Goal: Task Accomplishment & Management: Complete application form

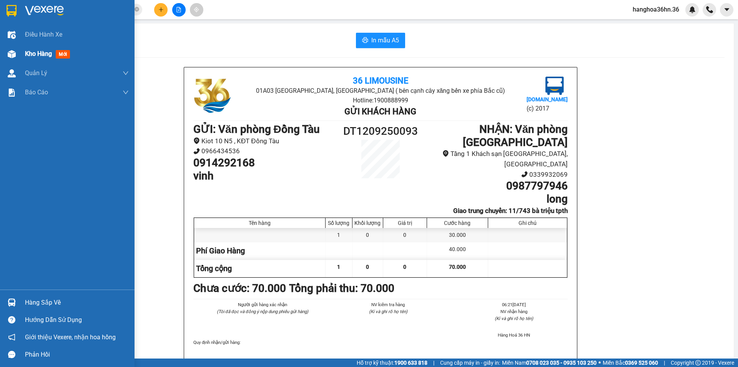
click at [33, 55] on span "Kho hàng" at bounding box center [38, 53] width 27 height 7
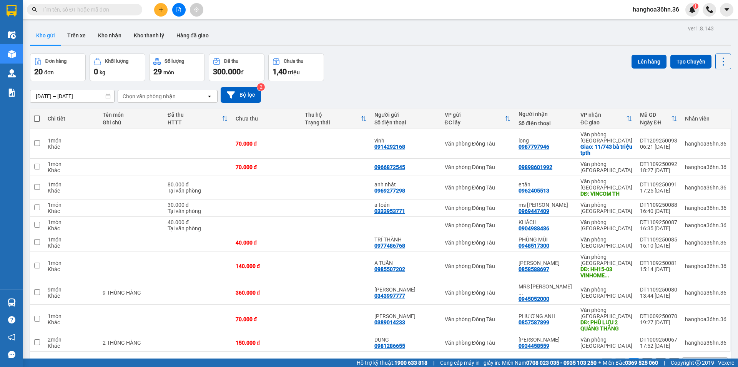
click at [80, 97] on input "[DATE] – [DATE]" at bounding box center [72, 96] width 84 height 12
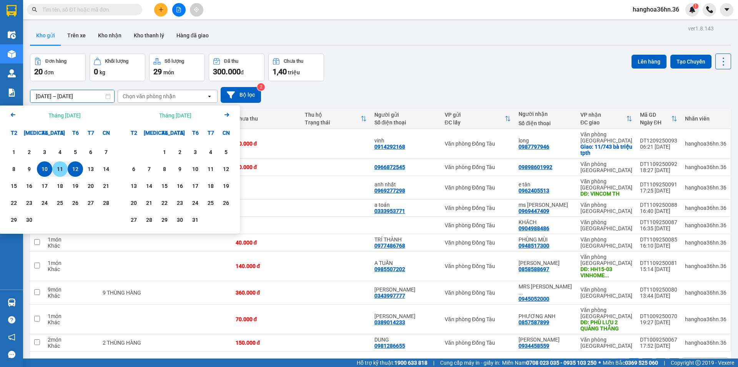
click at [64, 171] on div "11" at bounding box center [60, 168] width 11 height 9
click at [43, 170] on div "10" at bounding box center [44, 168] width 11 height 9
type input "[DATE] – [DATE]"
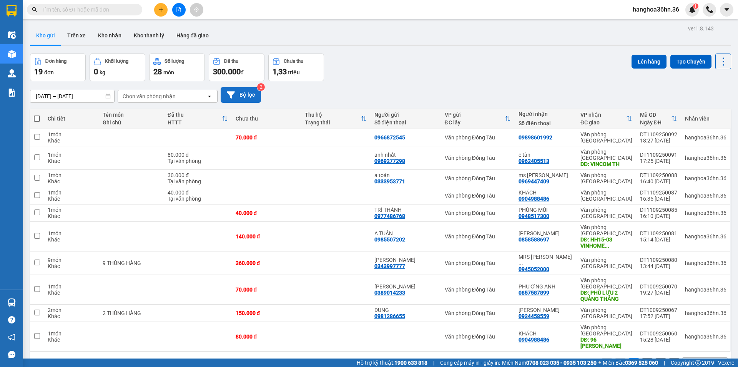
click at [241, 92] on button "Bộ lọc" at bounding box center [241, 95] width 40 height 16
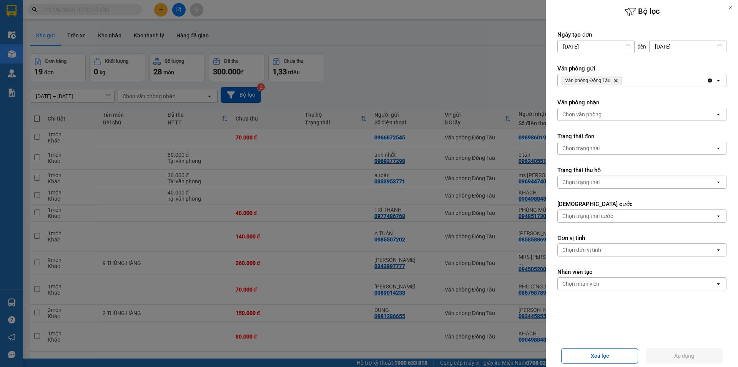
click at [716, 80] on icon "open" at bounding box center [719, 80] width 6 height 6
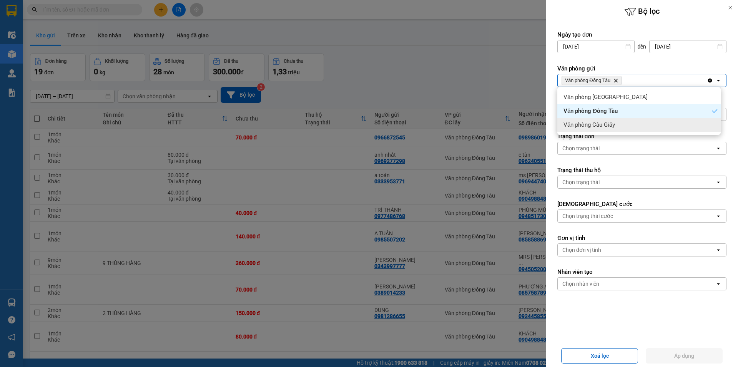
click at [630, 123] on div "Văn phòng Cầu Giấy" at bounding box center [639, 125] width 163 height 14
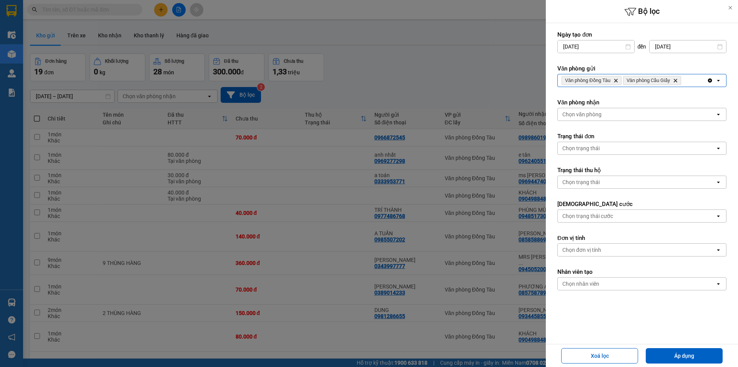
click at [716, 81] on icon "open" at bounding box center [719, 80] width 6 height 6
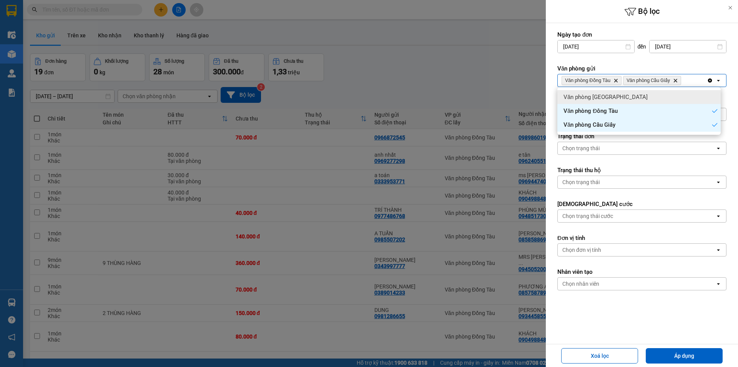
click at [648, 98] on div "Văn phòng [GEOGRAPHIC_DATA]" at bounding box center [639, 97] width 163 height 14
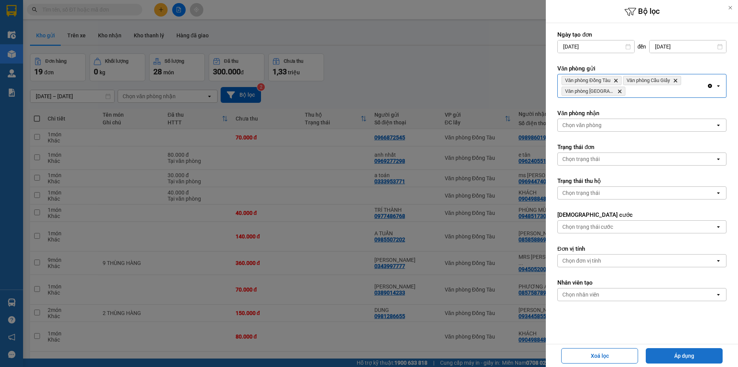
click at [698, 352] on button "Áp dụng" at bounding box center [684, 355] width 77 height 15
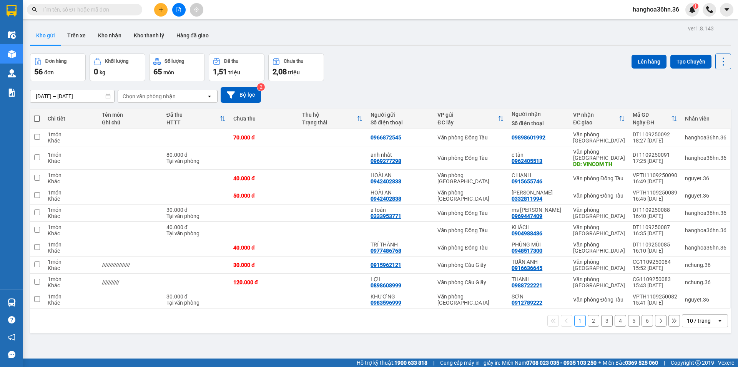
click at [645, 322] on button "6" at bounding box center [648, 321] width 12 height 12
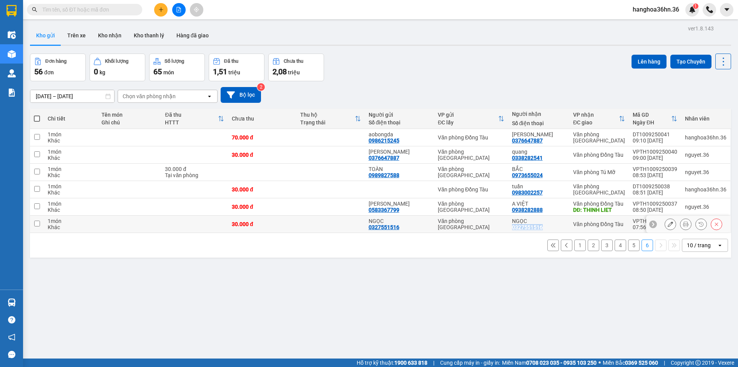
drag, startPoint x: 546, startPoint y: 227, endPoint x: 516, endPoint y: 229, distance: 29.7
click at [516, 229] on div "NGỌC 0327551516" at bounding box center [538, 224] width 53 height 12
checkbox input "true"
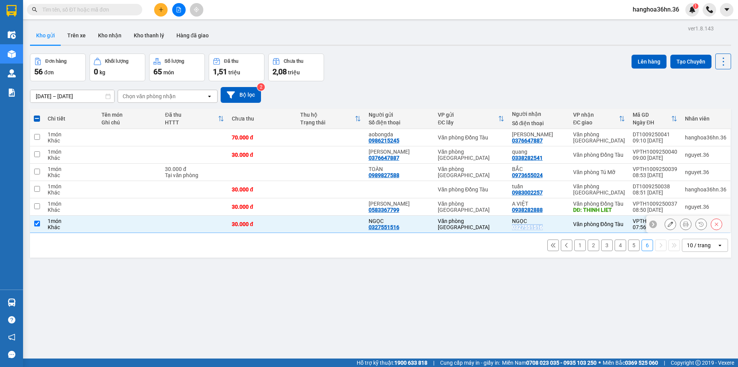
copy div "0327551516"
drag, startPoint x: 543, startPoint y: 208, endPoint x: 515, endPoint y: 212, distance: 29.0
click at [515, 212] on div "A VIỆT 0938282888" at bounding box center [538, 206] width 53 height 12
checkbox input "true"
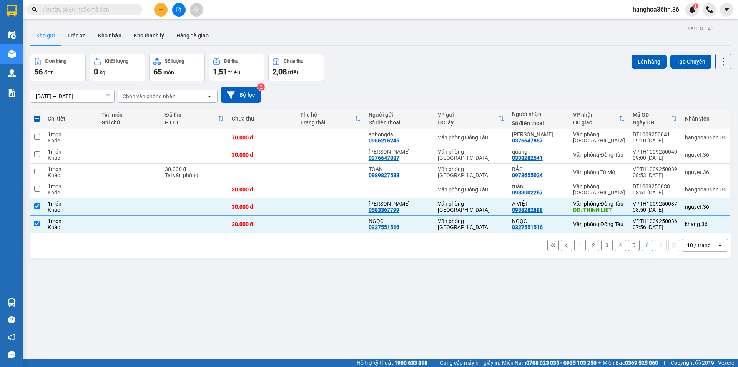
click at [498, 247] on div "1 2 3 4 5 6 10 / trang open" at bounding box center [380, 244] width 695 height 13
click at [560, 224] on div "NGỌC 0327551516" at bounding box center [538, 224] width 53 height 12
checkbox input "false"
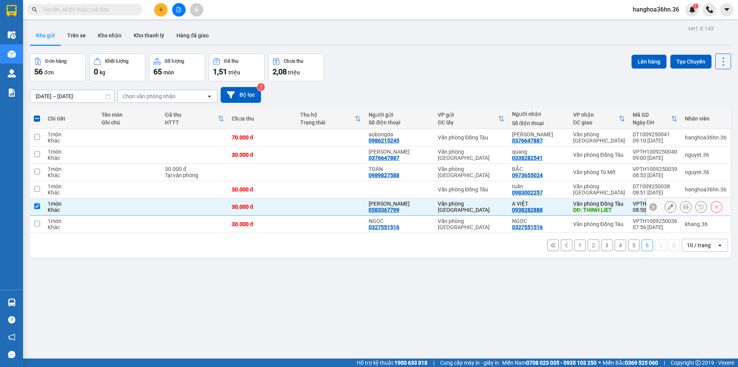
click at [554, 202] on div "A VIỆT" at bounding box center [538, 203] width 53 height 6
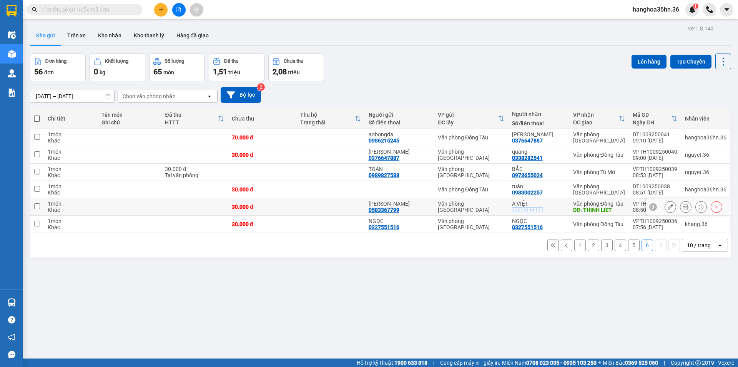
drag, startPoint x: 545, startPoint y: 209, endPoint x: 515, endPoint y: 210, distance: 30.0
click at [515, 210] on div "A VIỆT 0938282888" at bounding box center [538, 206] width 53 height 12
checkbox input "true"
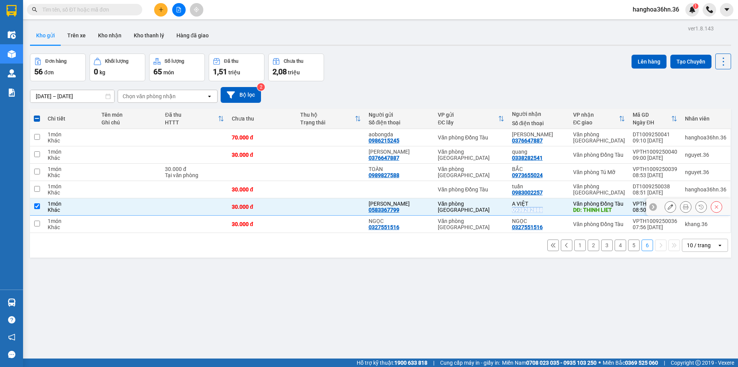
copy div "0938282888"
drag, startPoint x: 540, startPoint y: 190, endPoint x: 515, endPoint y: 190, distance: 25.0
click at [515, 190] on div "0983002257" at bounding box center [527, 192] width 31 height 6
copy div "0983002257"
drag, startPoint x: 545, startPoint y: 175, endPoint x: 515, endPoint y: 174, distance: 30.4
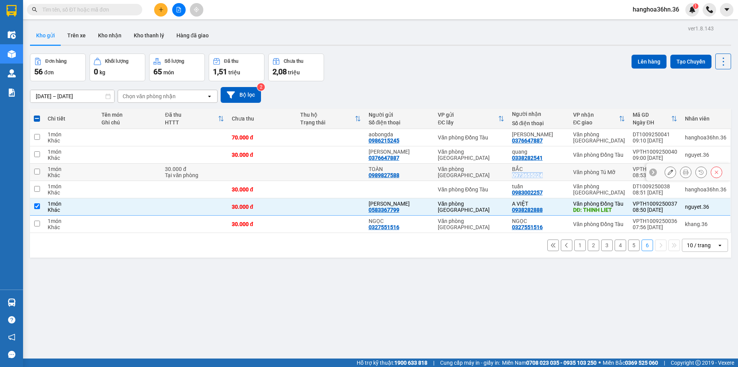
click at [515, 174] on div "BẮC 0973655024" at bounding box center [538, 172] width 53 height 12
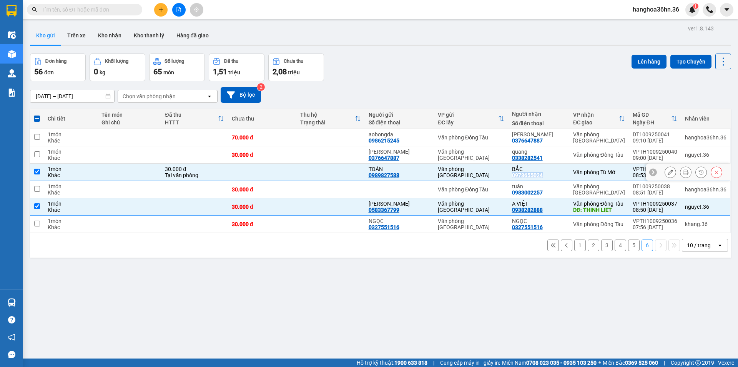
copy div "0973655024"
click at [319, 171] on td at bounding box center [331, 171] width 68 height 17
checkbox input "false"
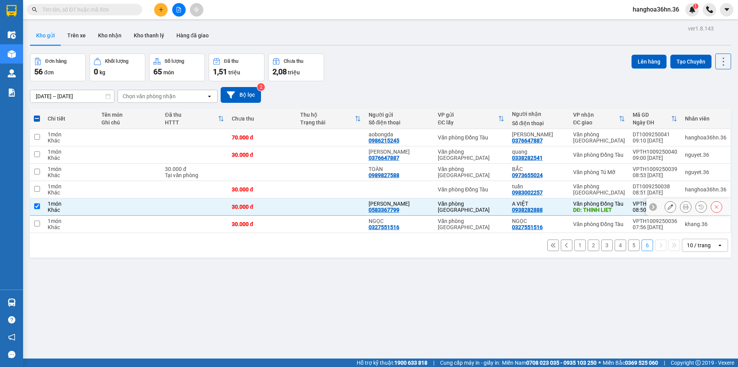
click at [320, 208] on td at bounding box center [331, 206] width 68 height 17
checkbox input "false"
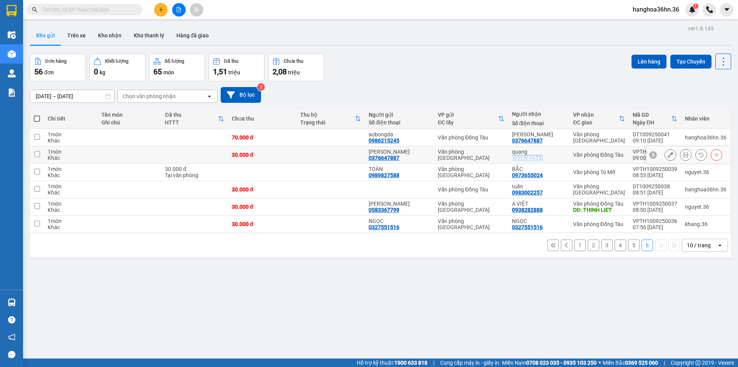
drag, startPoint x: 547, startPoint y: 157, endPoint x: 519, endPoint y: 158, distance: 28.5
click at [512, 159] on td "quang 0338282541" at bounding box center [538, 154] width 61 height 17
checkbox input "true"
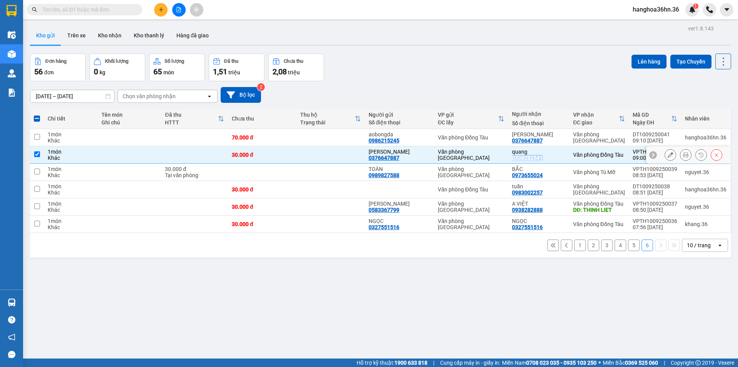
copy div "0338282541"
click at [158, 6] on button at bounding box center [160, 9] width 13 height 13
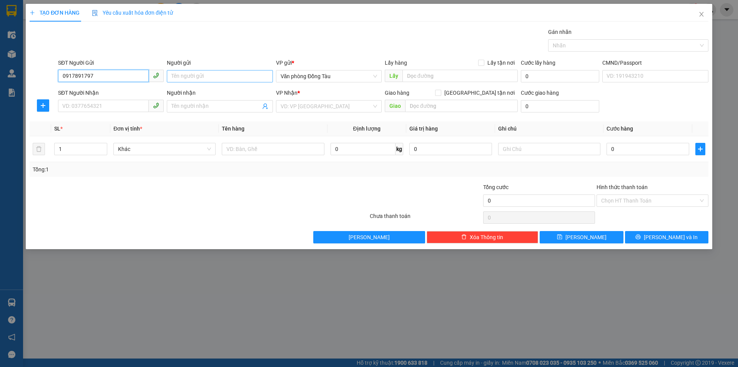
type input "0917891797"
click at [211, 73] on input "Người gửi" at bounding box center [220, 76] width 106 height 12
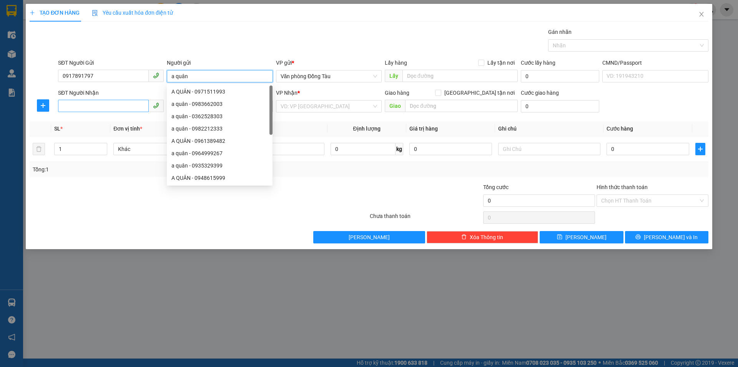
type input "a quân"
click at [88, 109] on input "SĐT Người Nhận" at bounding box center [103, 106] width 91 height 12
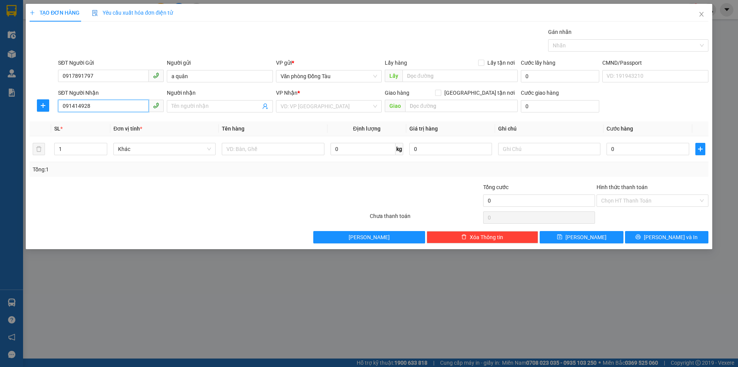
click at [73, 105] on input "091414928" at bounding box center [103, 106] width 91 height 12
type input "0914414928"
click at [113, 122] on div "0914414928 - DẦN" at bounding box center [111, 121] width 97 height 8
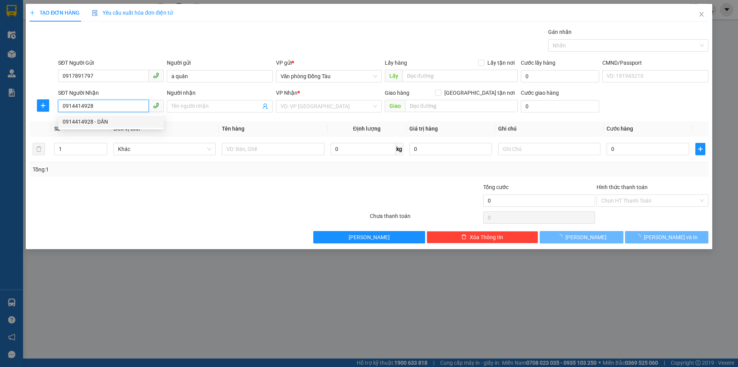
type input "DẦN"
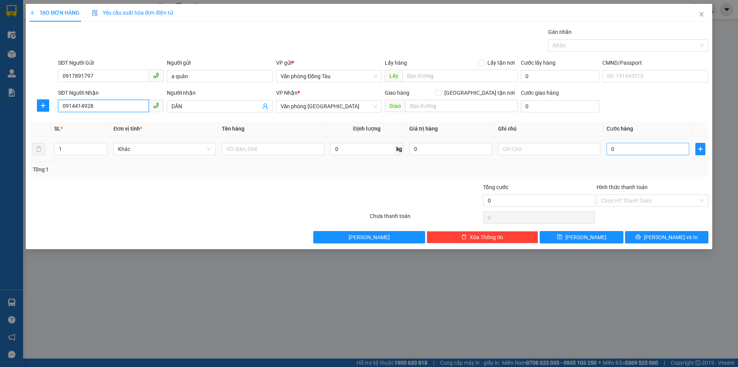
type input "0914414928"
click at [626, 150] on input "0" at bounding box center [648, 149] width 83 height 12
type input "3"
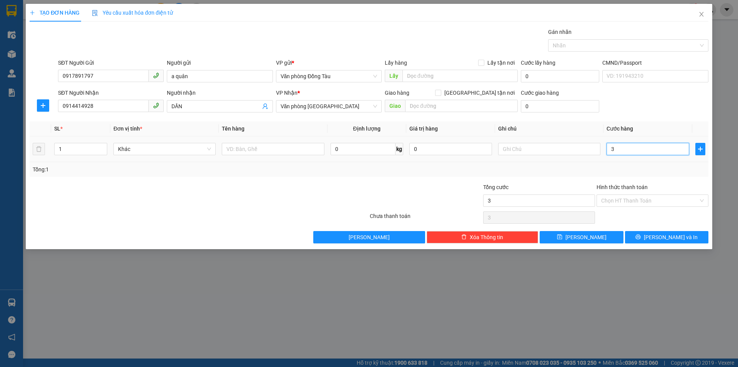
type input "30"
type input "300"
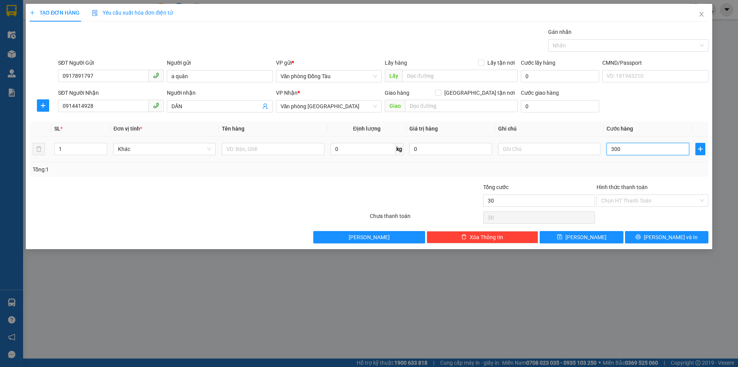
type input "300"
type input "3.000"
type input "30.000"
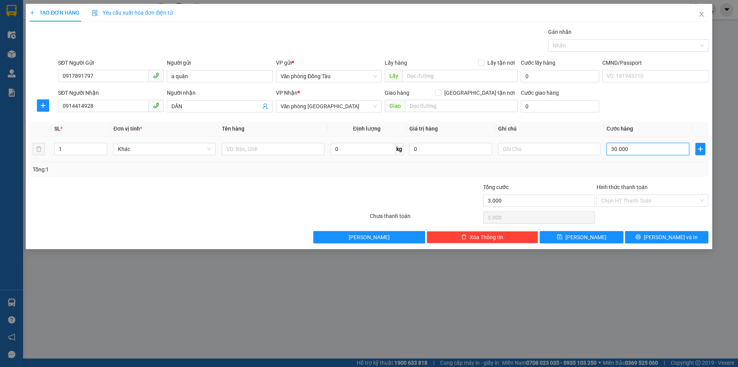
type input "30.000"
click at [640, 198] on input "Hình thức thanh toán" at bounding box center [649, 201] width 97 height 12
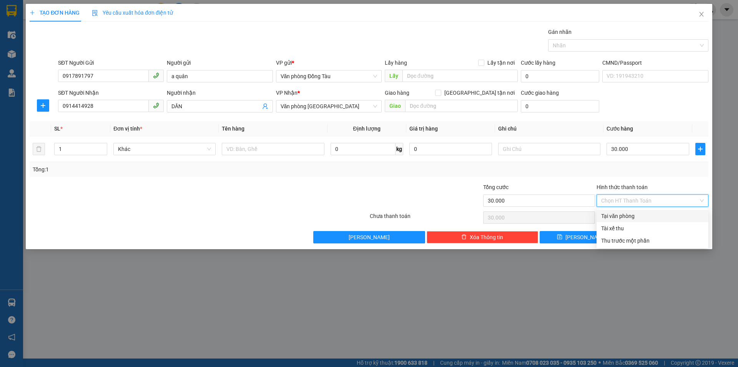
click at [631, 215] on div "Tại văn phòng" at bounding box center [652, 216] width 103 height 8
type input "0"
click at [671, 240] on span "Lưu và In" at bounding box center [671, 237] width 54 height 8
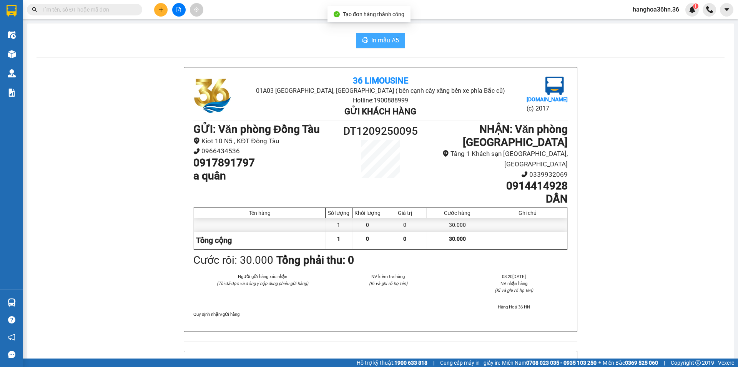
click at [378, 42] on span "In mẫu A5" at bounding box center [386, 40] width 28 height 10
click at [376, 44] on span "In mẫu A5" at bounding box center [386, 40] width 28 height 10
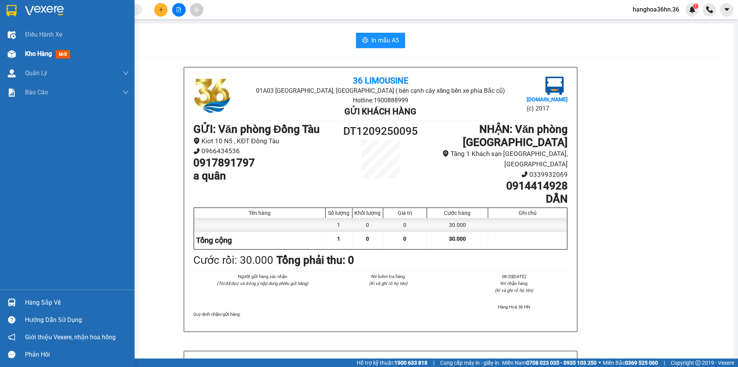
click at [30, 53] on span "Kho hàng" at bounding box center [38, 53] width 27 height 7
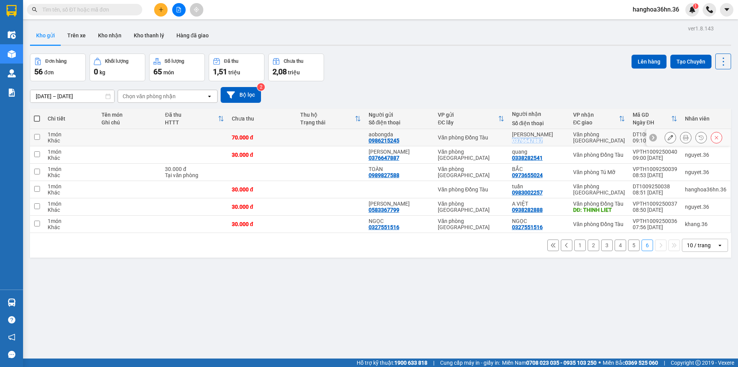
drag, startPoint x: 545, startPoint y: 139, endPoint x: 515, endPoint y: 141, distance: 30.1
click at [515, 141] on div "GIGI 0376647887" at bounding box center [538, 137] width 53 height 12
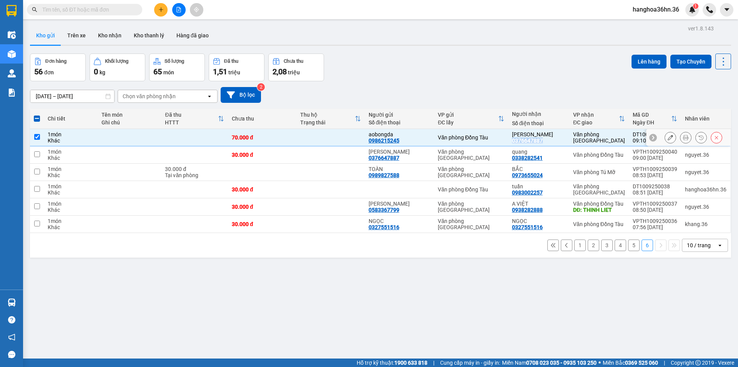
copy div "0376647887"
click at [628, 245] on button "5" at bounding box center [634, 245] width 12 height 12
checkbox input "false"
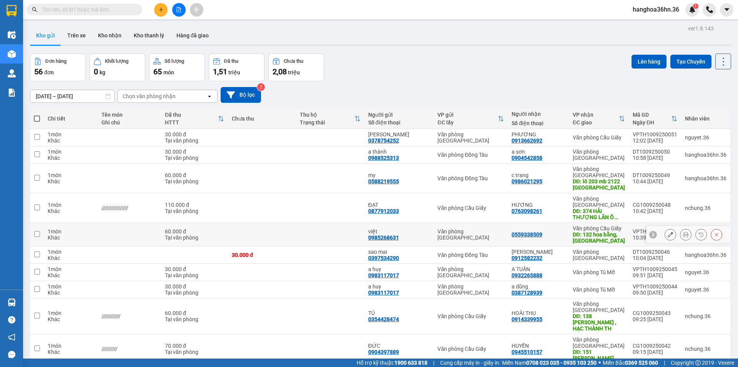
scroll to position [35, 0]
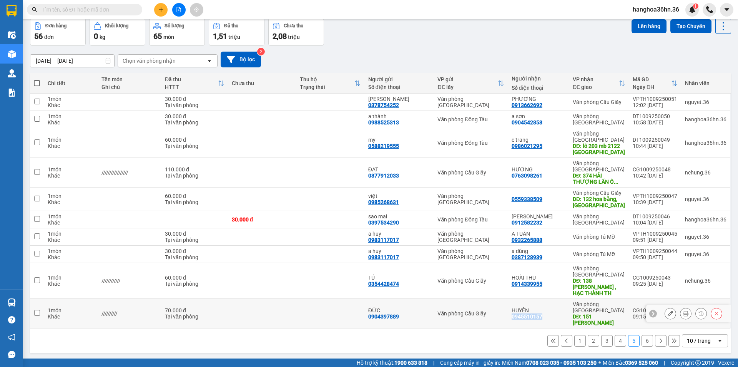
drag, startPoint x: 550, startPoint y: 309, endPoint x: 516, endPoint y: 311, distance: 34.3
click at [516, 311] on div "HUYỀN 0945510157" at bounding box center [538, 313] width 53 height 12
checkbox input "true"
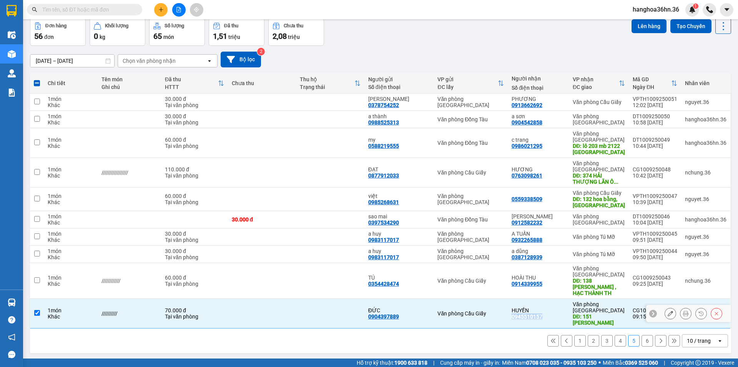
copy div "0945510157"
drag, startPoint x: 545, startPoint y: 279, endPoint x: 515, endPoint y: 277, distance: 30.0
click at [515, 277] on td "HOÀI THU 0914339955" at bounding box center [538, 281] width 61 height 36
checkbox input "true"
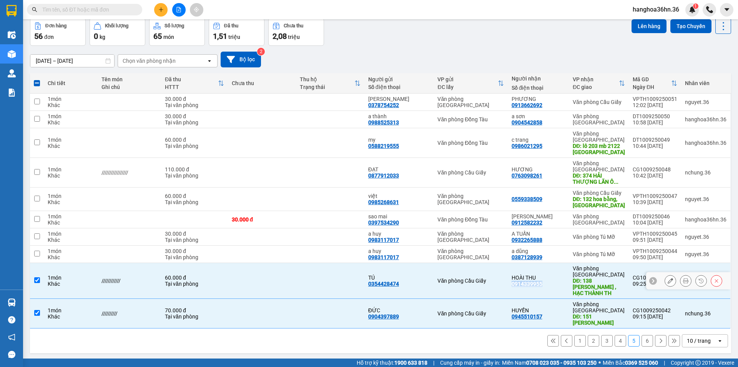
copy div "0914339955"
drag, startPoint x: 546, startPoint y: 255, endPoint x: 516, endPoint y: 257, distance: 29.7
click at [516, 257] on div "a dũng 0387128939" at bounding box center [538, 254] width 53 height 12
checkbox input "true"
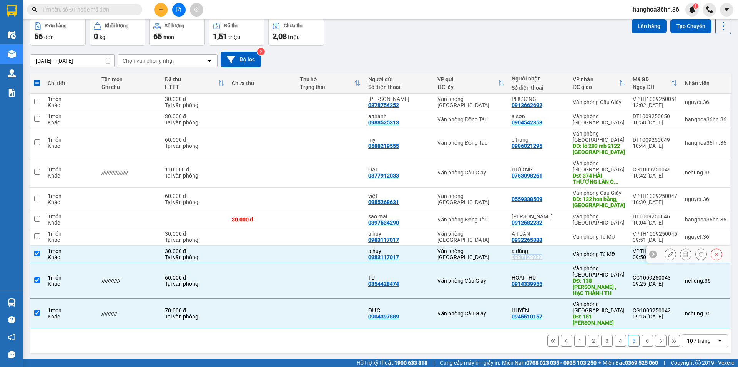
copy div "0387128939"
drag, startPoint x: 546, startPoint y: 239, endPoint x: 516, endPoint y: 241, distance: 29.3
click at [516, 241] on div "A TUẤN 0932265888" at bounding box center [538, 236] width 53 height 12
checkbox input "true"
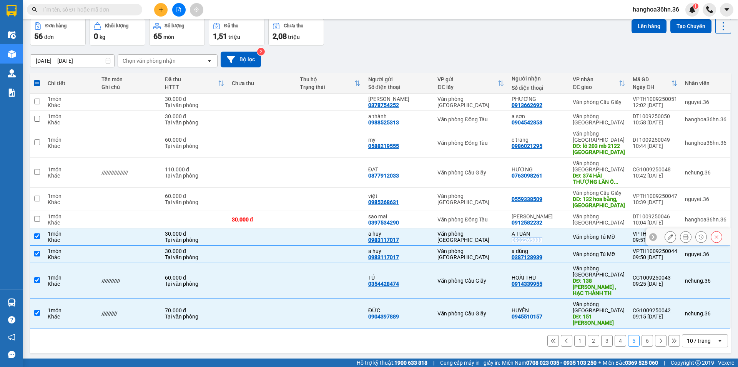
copy div "0932265888"
drag, startPoint x: 546, startPoint y: 221, endPoint x: 516, endPoint y: 223, distance: 30.1
click at [516, 223] on div "labo tùng hân 0912582232" at bounding box center [538, 219] width 53 height 12
checkbox input "true"
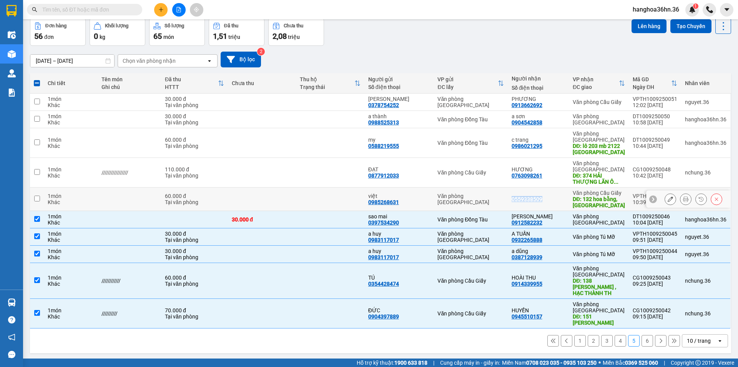
drag, startPoint x: 546, startPoint y: 198, endPoint x: 515, endPoint y: 199, distance: 31.2
click at [515, 199] on div "0559338509" at bounding box center [538, 199] width 53 height 6
checkbox input "true"
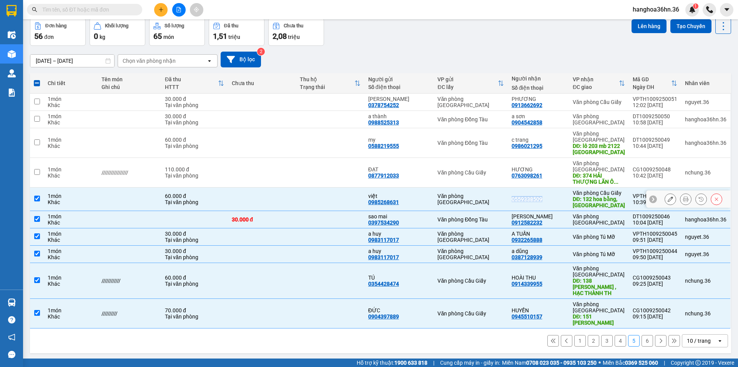
click at [668, 199] on icon at bounding box center [670, 198] width 5 height 5
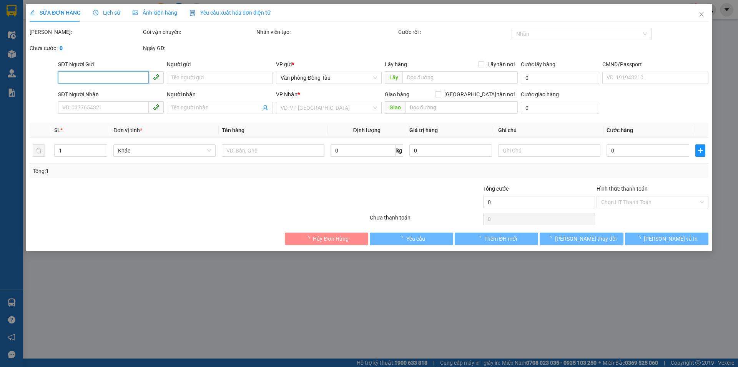
type input "0985268631"
type input "việt"
type input "0559338509"
type input "132 hoa bằng, yên hoà"
type input "30.000"
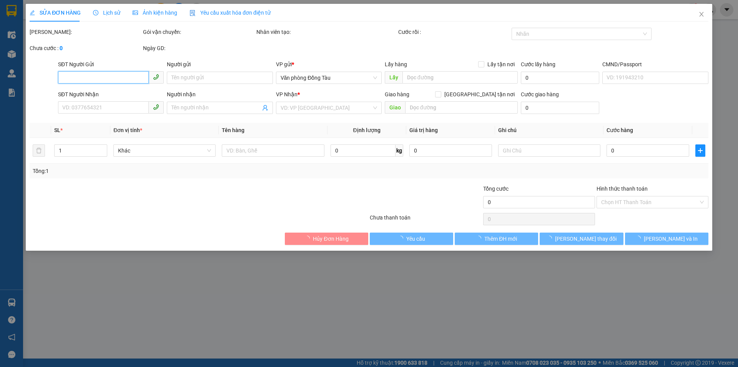
type input "60.000"
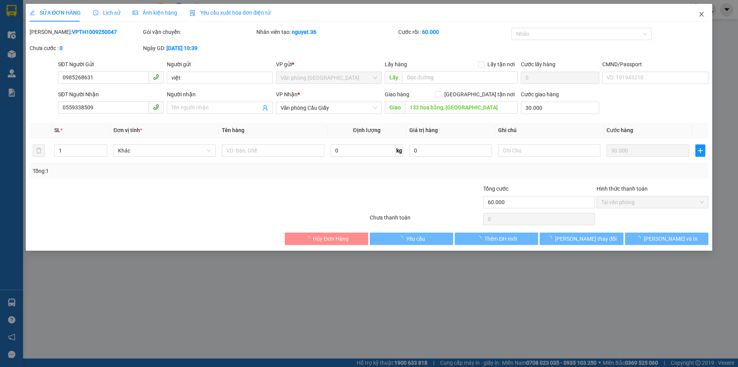
click at [699, 14] on icon "close" at bounding box center [702, 14] width 6 height 6
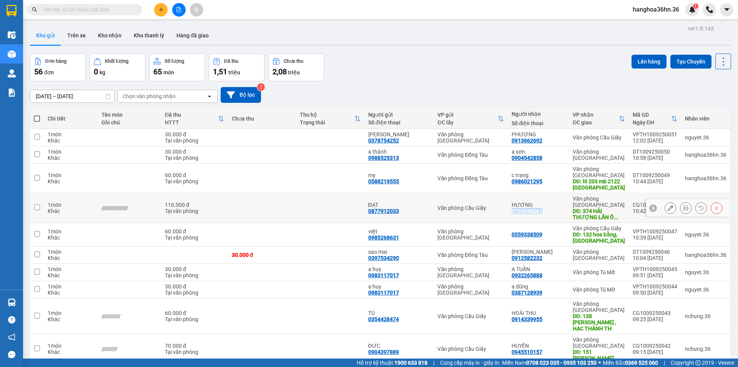
drag, startPoint x: 546, startPoint y: 211, endPoint x: 516, endPoint y: 212, distance: 30.4
click at [516, 212] on div "HƯƠNG 0763098261" at bounding box center [538, 208] width 53 height 12
checkbox input "true"
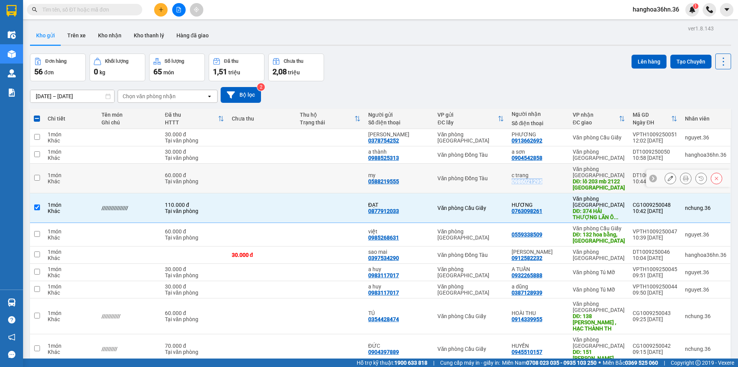
drag, startPoint x: 545, startPoint y: 183, endPoint x: 515, endPoint y: 182, distance: 30.0
click at [515, 182] on div "c trang 0986021295" at bounding box center [538, 178] width 53 height 12
checkbox input "true"
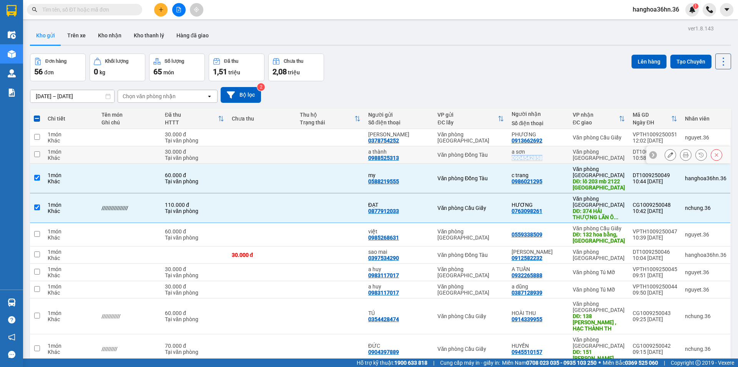
drag, startPoint x: 544, startPoint y: 157, endPoint x: 515, endPoint y: 157, distance: 28.8
click at [515, 157] on div "0904542858" at bounding box center [527, 158] width 31 height 6
drag, startPoint x: 546, startPoint y: 139, endPoint x: 515, endPoint y: 144, distance: 31.5
click at [515, 144] on td "PHƯƠNG 0913662692" at bounding box center [538, 137] width 61 height 17
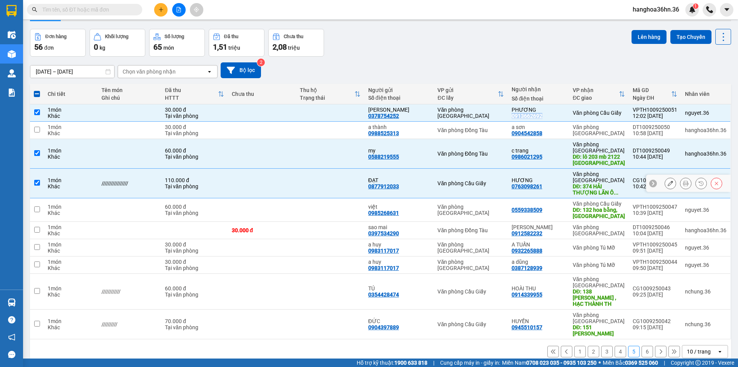
scroll to position [35, 0]
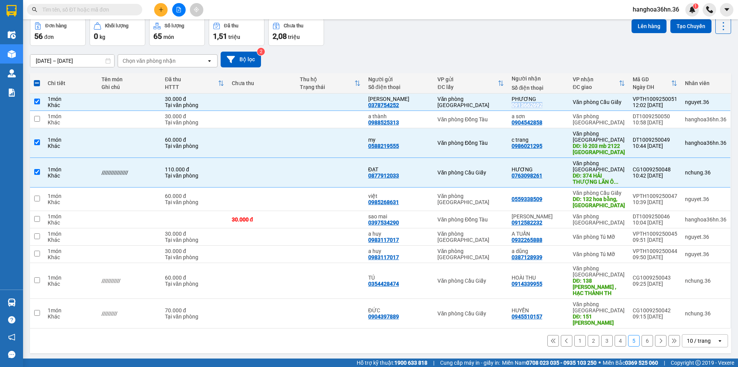
click at [645, 335] on button "6" at bounding box center [648, 341] width 12 height 12
checkbox input "false"
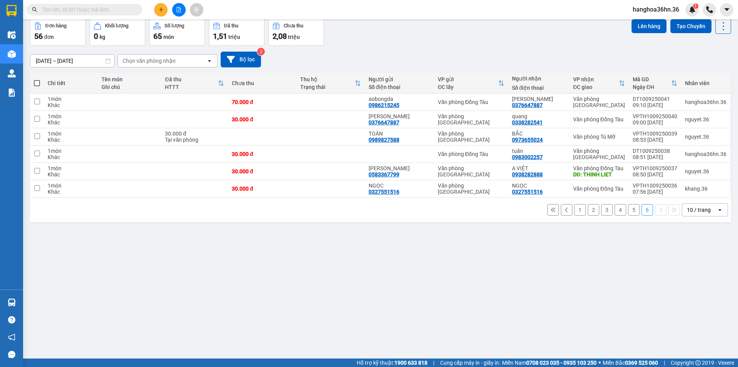
click at [630, 208] on button "5" at bounding box center [634, 210] width 12 height 12
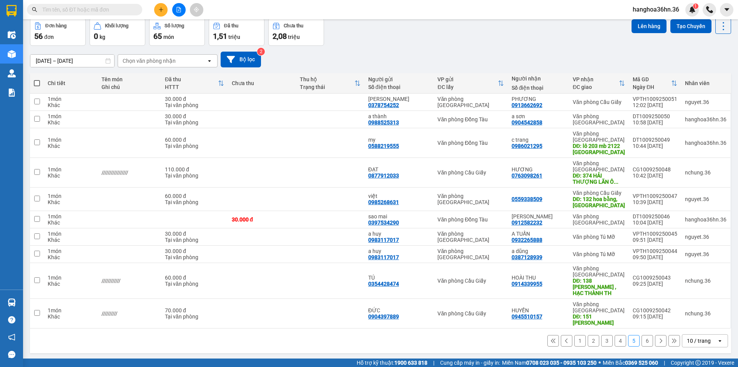
click at [618, 335] on button "4" at bounding box center [621, 341] width 12 height 12
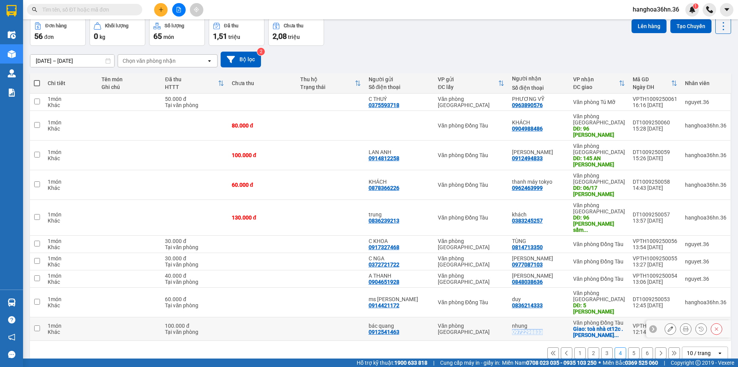
drag, startPoint x: 545, startPoint y: 320, endPoint x: 515, endPoint y: 320, distance: 30.0
click at [515, 322] on div "nhung 0972298833" at bounding box center [538, 328] width 53 height 12
checkbox input "true"
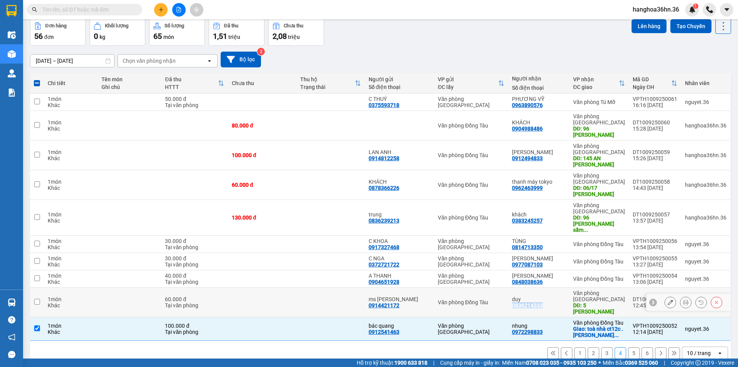
drag, startPoint x: 546, startPoint y: 293, endPoint x: 515, endPoint y: 292, distance: 30.4
click at [515, 296] on div "duy 0836214333" at bounding box center [538, 302] width 53 height 12
checkbox input "true"
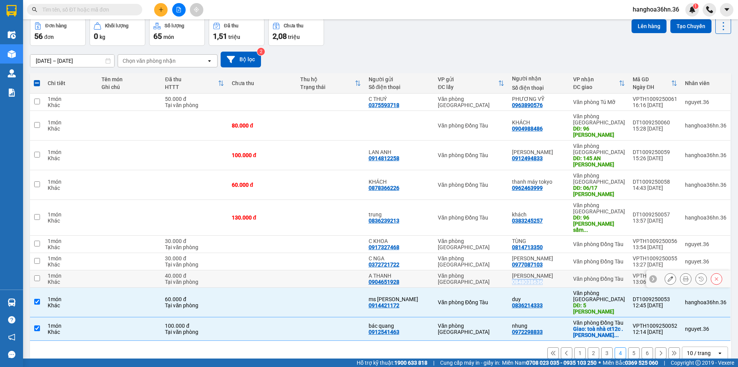
drag, startPoint x: 545, startPoint y: 268, endPoint x: 514, endPoint y: 270, distance: 30.8
click at [514, 270] on td "C HUYỀN 0848038636" at bounding box center [538, 278] width 61 height 17
checkbox input "true"
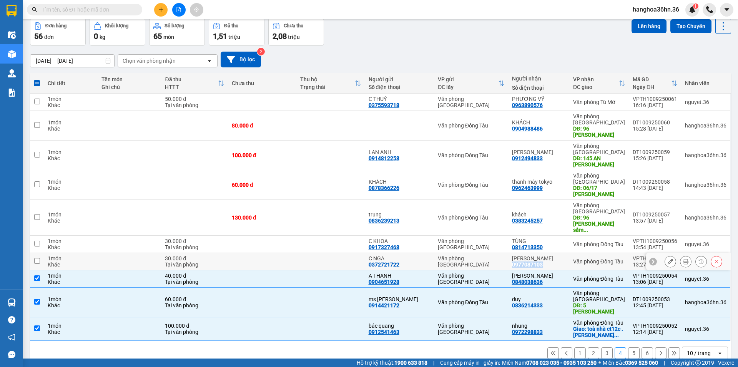
drag, startPoint x: 546, startPoint y: 253, endPoint x: 516, endPoint y: 255, distance: 30.1
click at [516, 255] on div "PHAN ANH 0977087103" at bounding box center [538, 261] width 53 height 12
checkbox input "true"
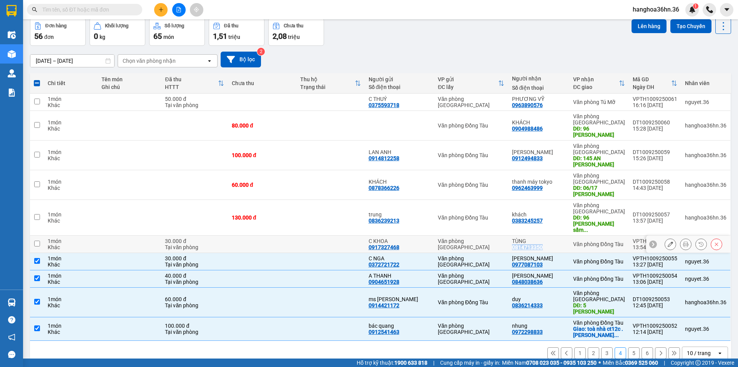
drag, startPoint x: 545, startPoint y: 236, endPoint x: 516, endPoint y: 235, distance: 29.3
click at [516, 238] on div "TÙNG 0814713350" at bounding box center [538, 244] width 53 height 12
checkbox input "true"
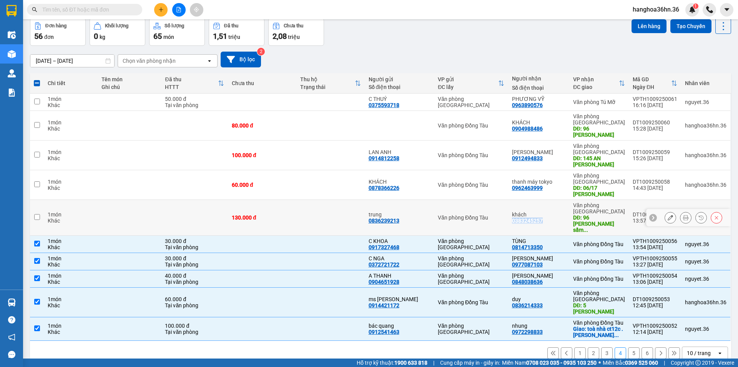
drag, startPoint x: 547, startPoint y: 212, endPoint x: 515, endPoint y: 212, distance: 32.3
click at [515, 212] on div "khách 0383245257" at bounding box center [538, 217] width 53 height 12
checkbox input "true"
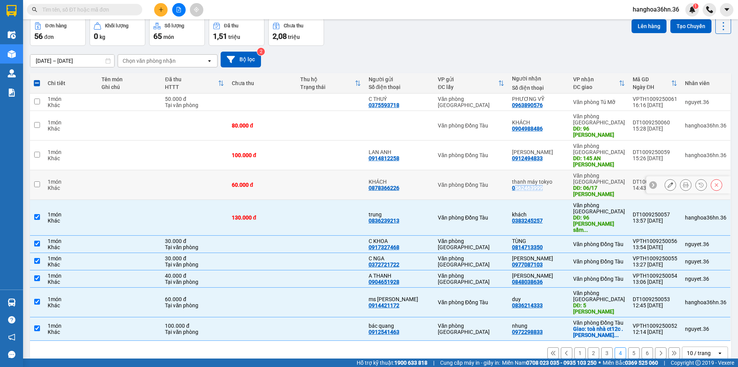
drag, startPoint x: 545, startPoint y: 184, endPoint x: 517, endPoint y: 184, distance: 28.1
click at [517, 184] on div "thanh máy tokyo 0962463999" at bounding box center [538, 184] width 53 height 12
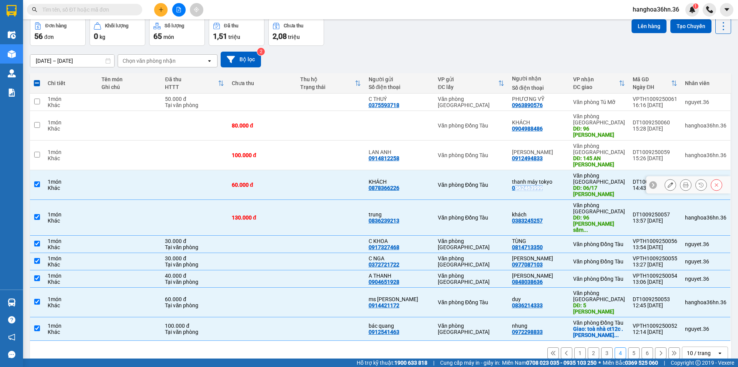
click at [517, 185] on div "0962463999" at bounding box center [527, 188] width 31 height 6
click at [554, 186] on div "thanh máy tokyo 0962463999" at bounding box center [538, 184] width 53 height 12
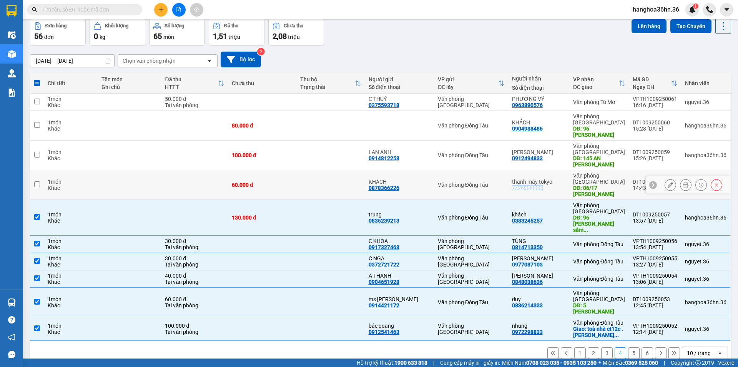
drag, startPoint x: 548, startPoint y: 184, endPoint x: 515, endPoint y: 185, distance: 32.3
click at [515, 185] on div "thanh máy tokyo 0962463999" at bounding box center [538, 184] width 53 height 12
checkbox input "true"
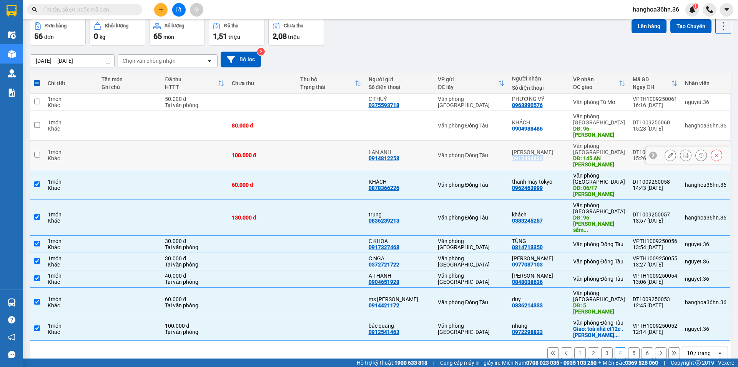
drag, startPoint x: 544, startPoint y: 157, endPoint x: 516, endPoint y: 159, distance: 28.2
click at [516, 159] on div "0912494833" at bounding box center [527, 158] width 31 height 6
drag, startPoint x: 547, startPoint y: 127, endPoint x: 515, endPoint y: 129, distance: 32.4
click at [515, 129] on div "KHÁCH 0904988486" at bounding box center [538, 125] width 53 height 12
checkbox input "true"
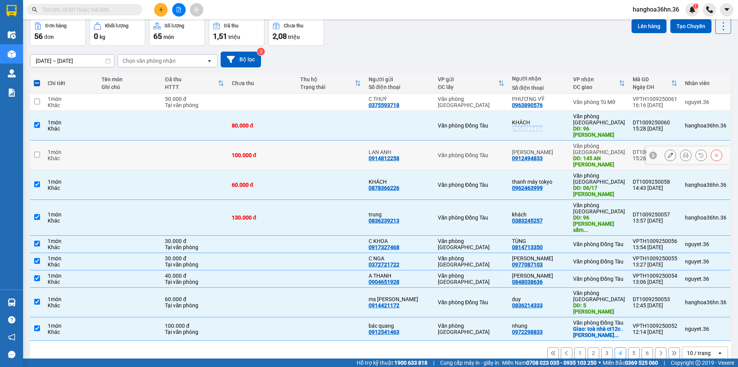
scroll to position [0, 0]
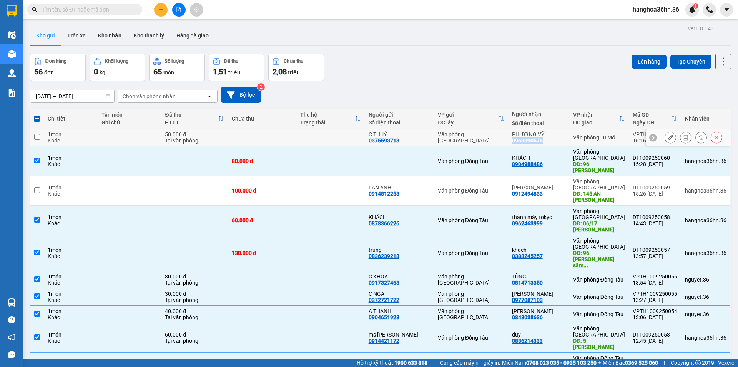
drag, startPoint x: 547, startPoint y: 141, endPoint x: 515, endPoint y: 142, distance: 32.3
click at [515, 142] on div "PHƯƠNG VỸ 0963890576" at bounding box center [538, 137] width 53 height 12
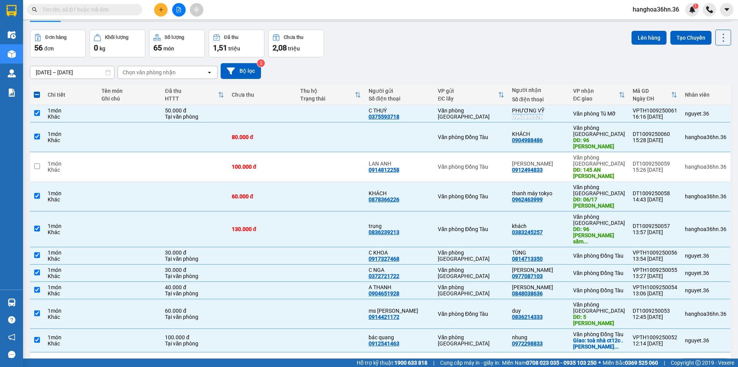
scroll to position [37, 0]
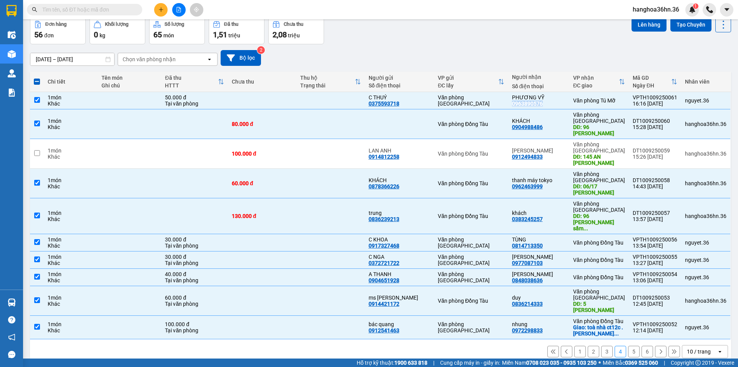
click at [603, 345] on button "3" at bounding box center [607, 351] width 12 height 12
checkbox input "false"
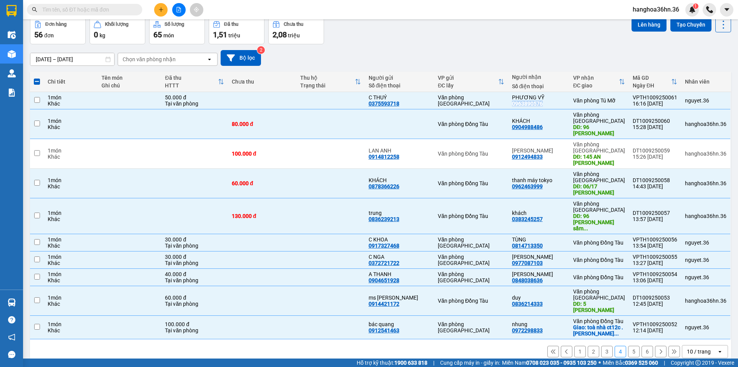
checkbox input "false"
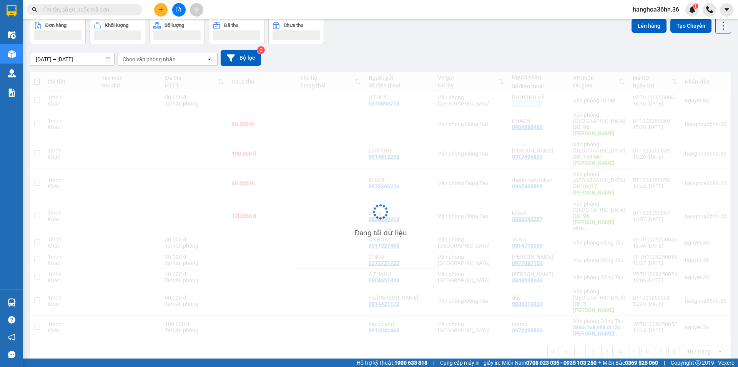
scroll to position [35, 0]
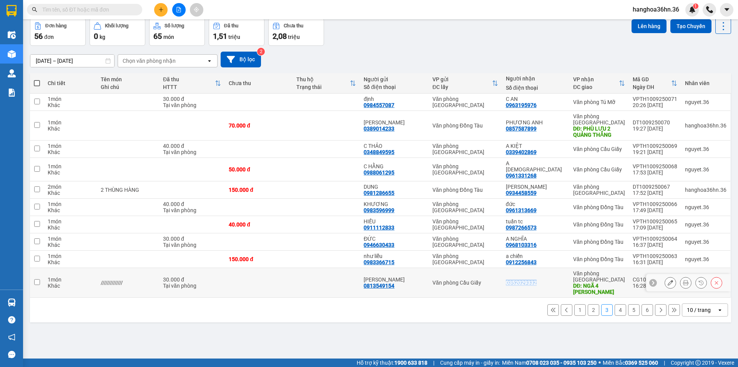
drag, startPoint x: 546, startPoint y: 275, endPoint x: 516, endPoint y: 277, distance: 29.7
click at [516, 279] on div "0352029332" at bounding box center [536, 282] width 60 height 6
checkbox input "true"
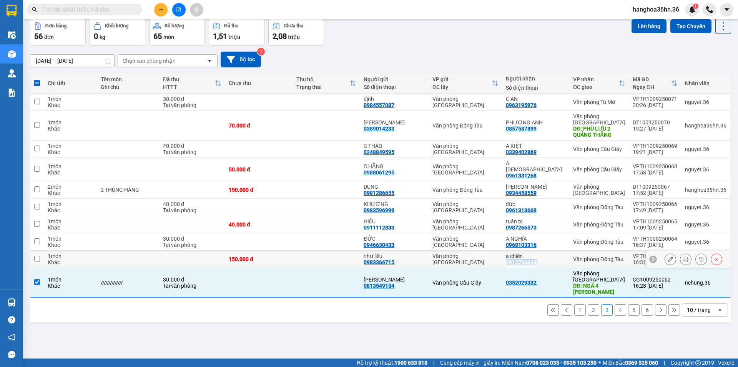
drag, startPoint x: 545, startPoint y: 255, endPoint x: 514, endPoint y: 257, distance: 31.2
click at [514, 257] on td "a chiến 0912256843" at bounding box center [535, 258] width 67 height 17
checkbox input "true"
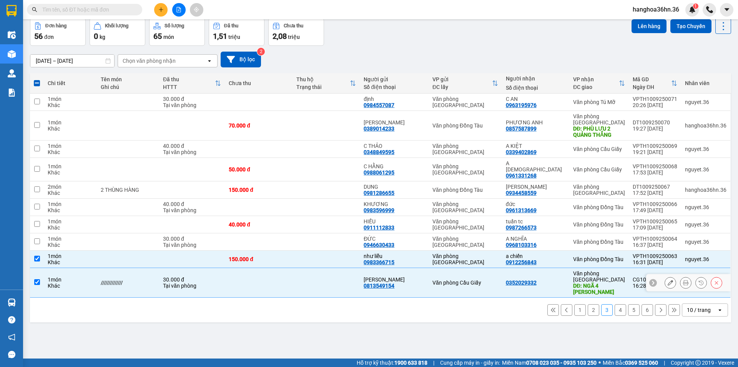
click at [308, 276] on td at bounding box center [327, 283] width 68 height 30
checkbox input "false"
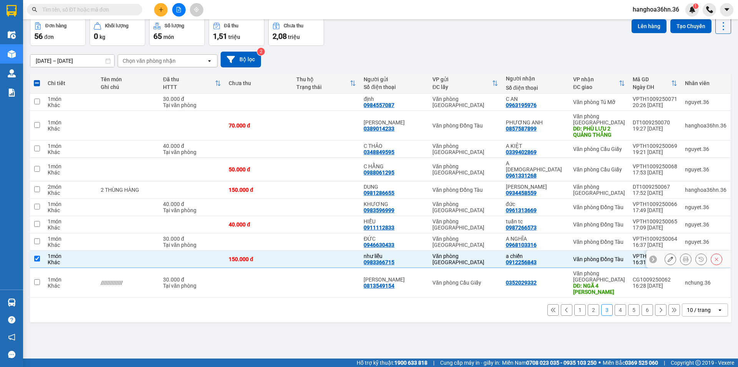
click at [312, 255] on td at bounding box center [327, 258] width 68 height 17
checkbox input "false"
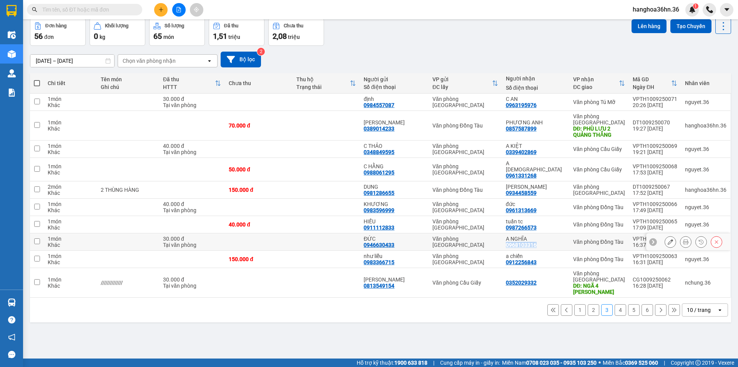
drag, startPoint x: 546, startPoint y: 237, endPoint x: 515, endPoint y: 238, distance: 31.2
click at [515, 238] on div "A NGHĨA 0968103316" at bounding box center [536, 241] width 60 height 12
checkbox input "true"
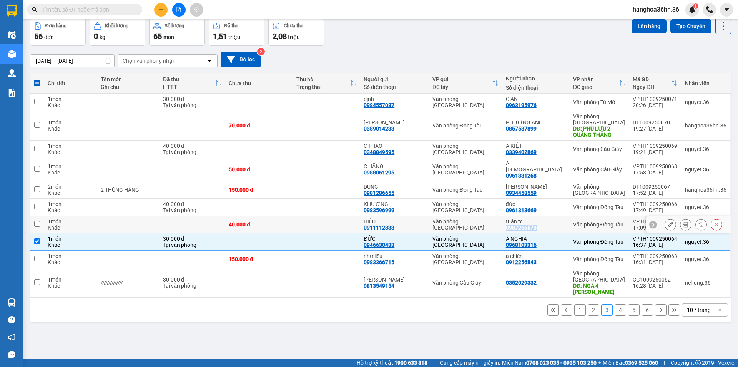
drag, startPoint x: 547, startPoint y: 222, endPoint x: 515, endPoint y: 222, distance: 31.9
click at [515, 222] on div "tuấn tc 0987266573" at bounding box center [536, 224] width 60 height 12
checkbox input "true"
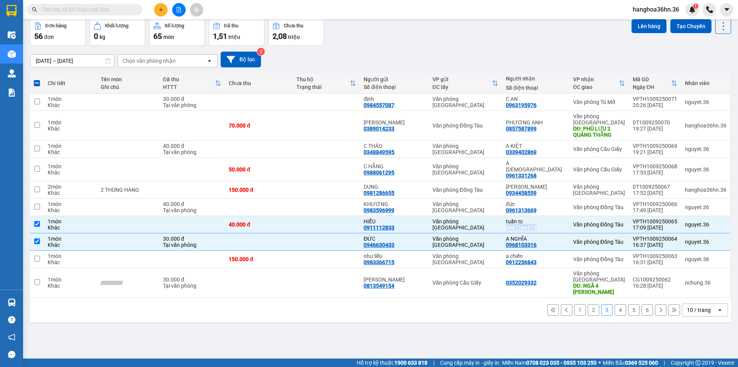
click at [501, 303] on div "1 2 3 4 5 6 10 / trang open" at bounding box center [380, 309] width 695 height 13
click at [497, 233] on td "Văn phòng [GEOGRAPHIC_DATA]" at bounding box center [465, 241] width 73 height 17
checkbox input "false"
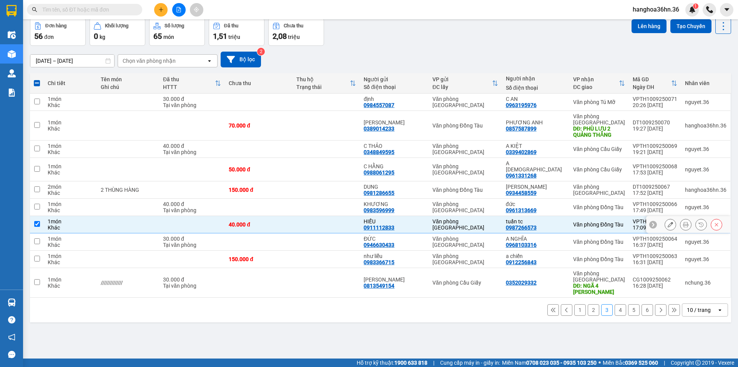
click at [498, 218] on div "Văn phòng [GEOGRAPHIC_DATA]" at bounding box center [466, 224] width 66 height 12
checkbox input "false"
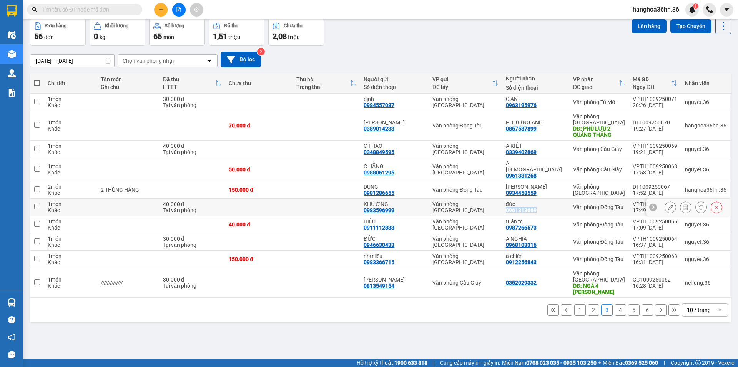
drag, startPoint x: 545, startPoint y: 204, endPoint x: 513, endPoint y: 202, distance: 32.0
click at [513, 202] on td "đức 0961313669" at bounding box center [535, 206] width 67 height 17
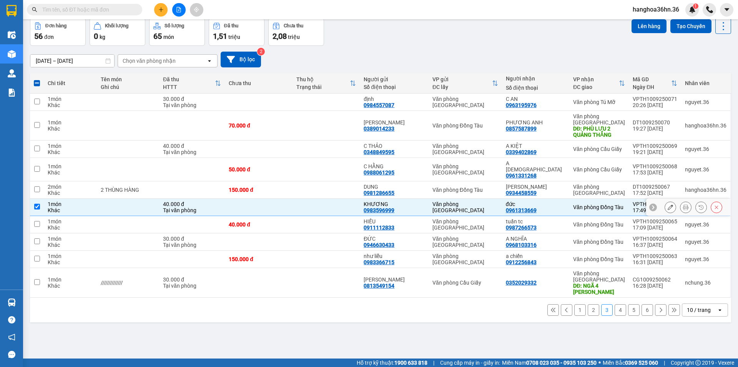
click at [498, 202] on div "Văn phòng [GEOGRAPHIC_DATA]" at bounding box center [466, 207] width 66 height 12
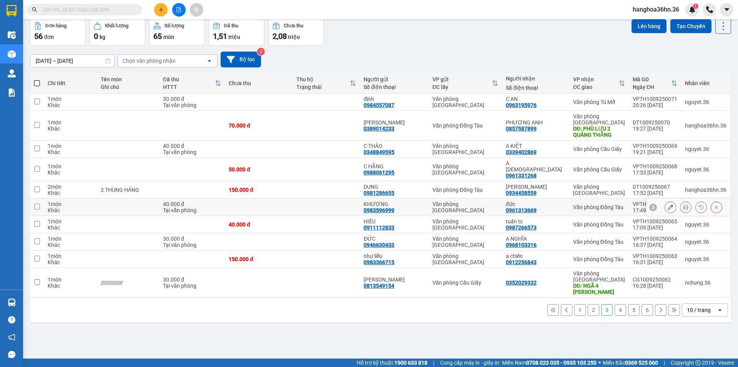
click at [556, 205] on div "đức 0961313669" at bounding box center [536, 207] width 60 height 12
checkbox input "true"
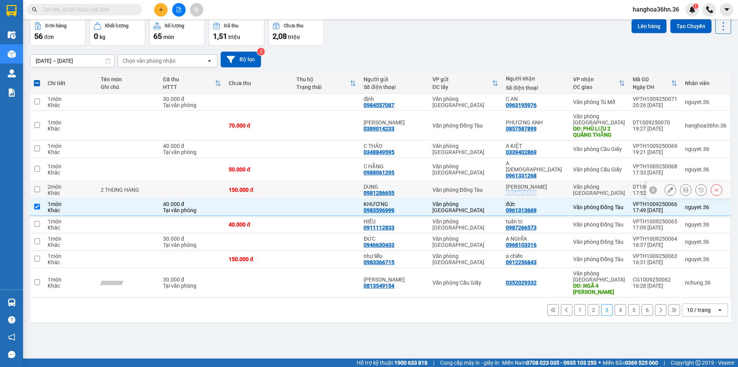
drag, startPoint x: 545, startPoint y: 185, endPoint x: 515, endPoint y: 186, distance: 29.6
click at [515, 186] on div "LAN HƯƠNG 0934458559" at bounding box center [536, 189] width 60 height 12
checkbox input "true"
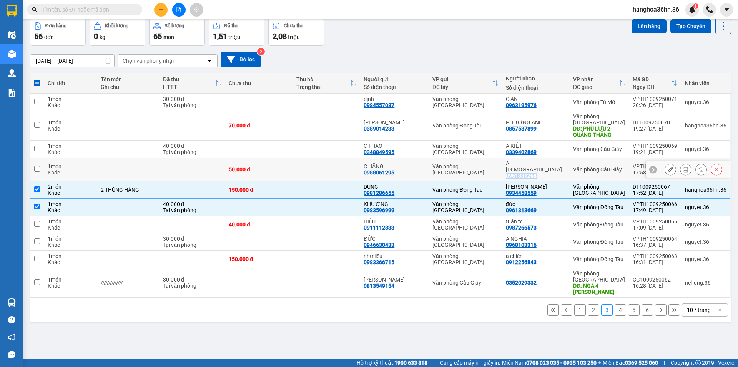
drag, startPoint x: 546, startPoint y: 167, endPoint x: 513, endPoint y: 170, distance: 32.9
click at [513, 170] on td "A Hồng 0961331268" at bounding box center [535, 169] width 67 height 23
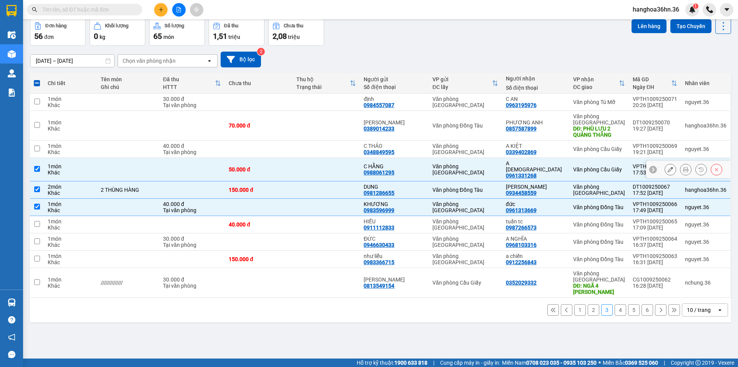
drag, startPoint x: 545, startPoint y: 167, endPoint x: 557, endPoint y: 158, distance: 14.8
click at [557, 158] on td "A Hồng 0961331268" at bounding box center [535, 169] width 67 height 23
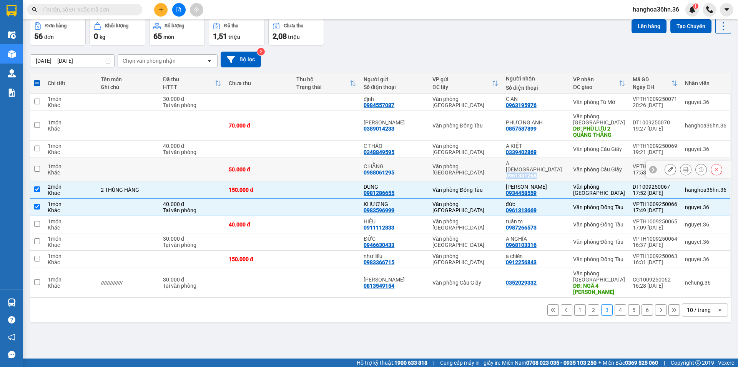
drag, startPoint x: 548, startPoint y: 168, endPoint x: 513, endPoint y: 171, distance: 35.1
click at [513, 171] on td "A Hồng 0961331268" at bounding box center [535, 169] width 67 height 23
checkbox input "true"
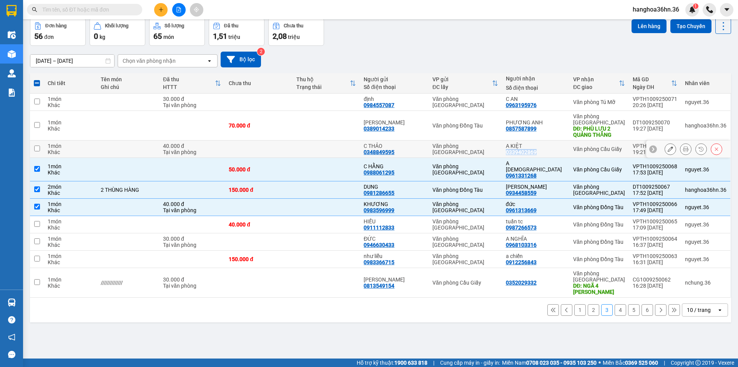
drag, startPoint x: 546, startPoint y: 152, endPoint x: 515, endPoint y: 151, distance: 31.5
click at [515, 151] on div "A KIỆT 0339402869" at bounding box center [536, 149] width 60 height 12
checkbox input "true"
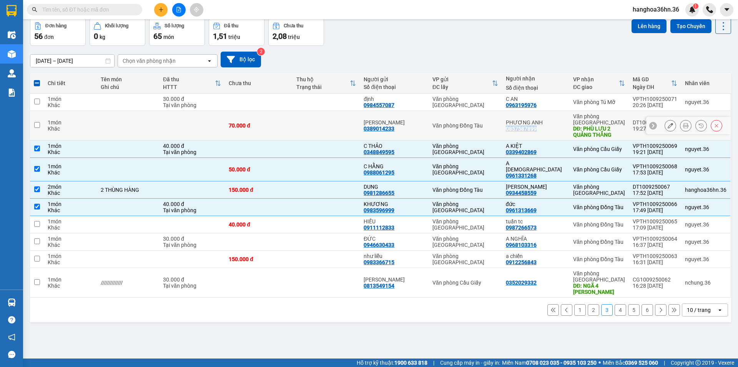
drag, startPoint x: 550, startPoint y: 127, endPoint x: 515, endPoint y: 127, distance: 34.2
click at [515, 127] on div "PHƯƠNG ANH 0857587899" at bounding box center [536, 125] width 60 height 12
checkbox input "true"
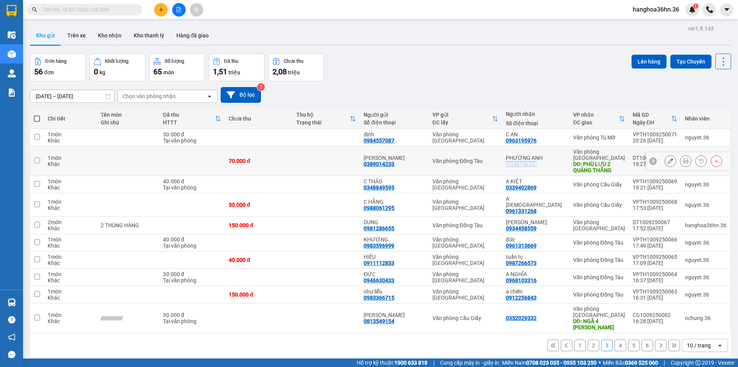
drag, startPoint x: 545, startPoint y: 161, endPoint x: 516, endPoint y: 164, distance: 29.4
click at [516, 164] on div "PHƯƠNG ANH 0857587899" at bounding box center [536, 161] width 60 height 12
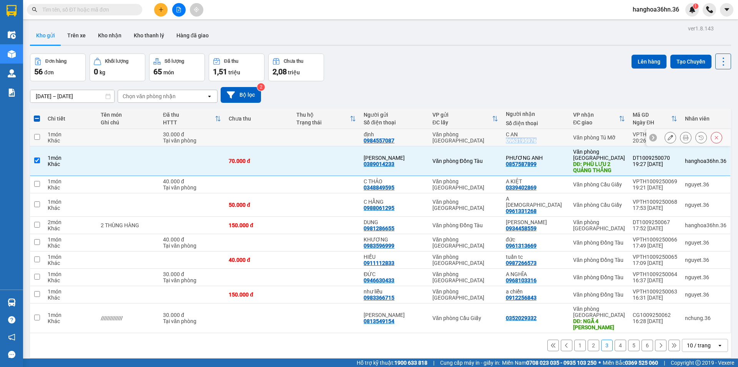
drag, startPoint x: 544, startPoint y: 138, endPoint x: 515, endPoint y: 140, distance: 28.9
click at [515, 140] on div "0963195976" at bounding box center [521, 140] width 31 height 6
click at [589, 341] on button "2" at bounding box center [594, 345] width 12 height 12
checkbox input "false"
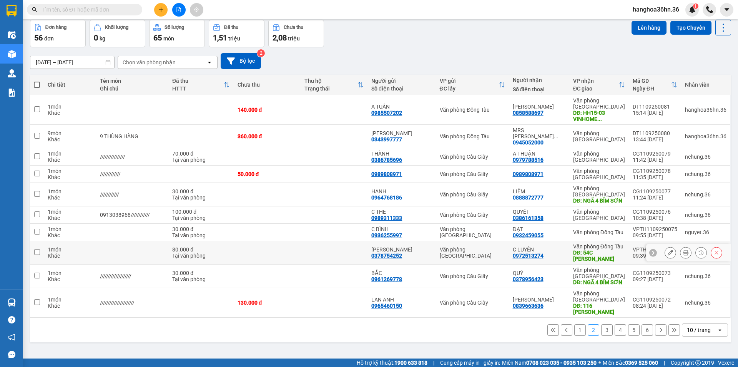
scroll to position [35, 0]
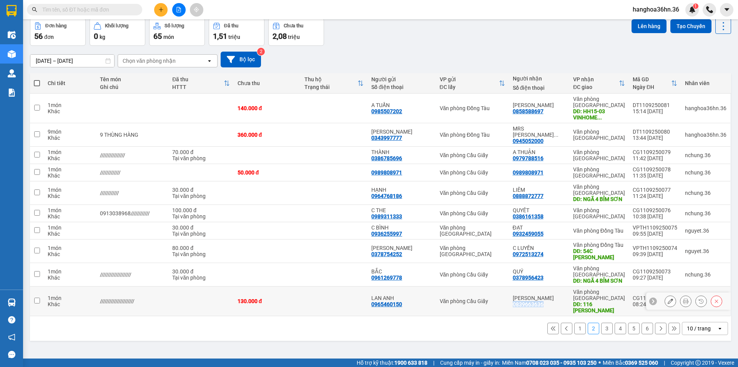
drag, startPoint x: 547, startPoint y: 310, endPoint x: 514, endPoint y: 308, distance: 33.1
click at [514, 308] on td "MINH ANH 0839663636" at bounding box center [539, 301] width 60 height 30
checkbox input "true"
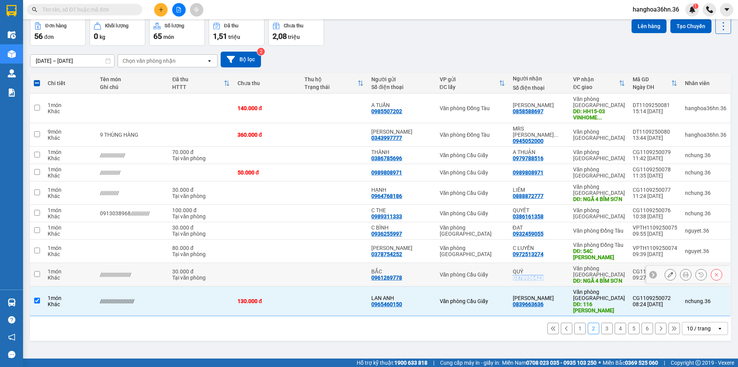
drag, startPoint x: 546, startPoint y: 279, endPoint x: 516, endPoint y: 280, distance: 30.0
click at [516, 280] on div "QUÝ 0378956423" at bounding box center [539, 274] width 53 height 12
checkbox input "true"
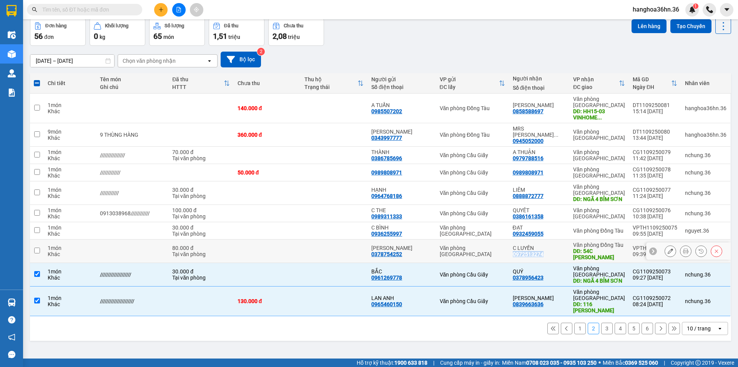
drag, startPoint x: 547, startPoint y: 254, endPoint x: 516, endPoint y: 253, distance: 31.5
click at [516, 253] on div "C LUYẾN 0972513274" at bounding box center [539, 251] width 53 height 12
checkbox input "true"
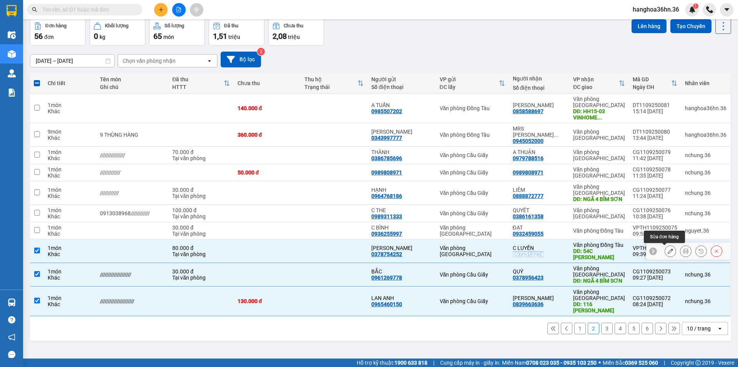
click at [668, 251] on icon at bounding box center [670, 250] width 5 height 5
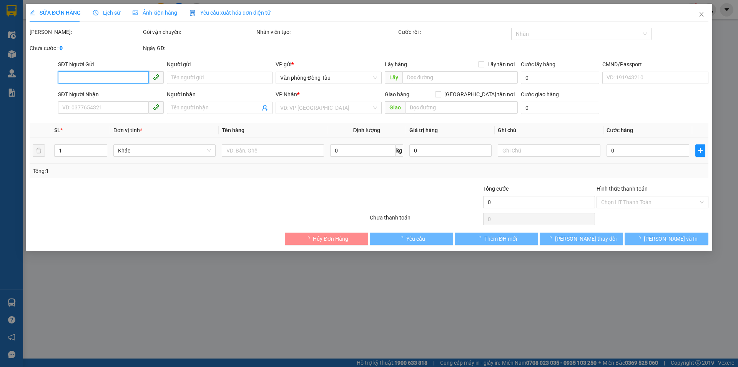
type input "0378754252"
type input "C NGỌC"
type input "0972513274"
type input "C LUYẾN"
type input "54C TRẦN HƯNG ĐẠO"
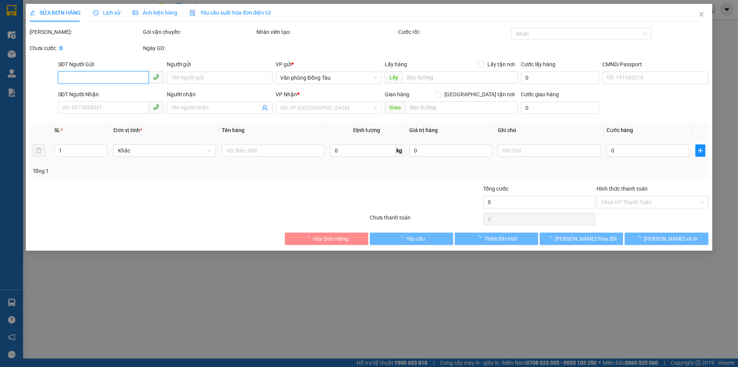
type input "50.000"
type input "80.000"
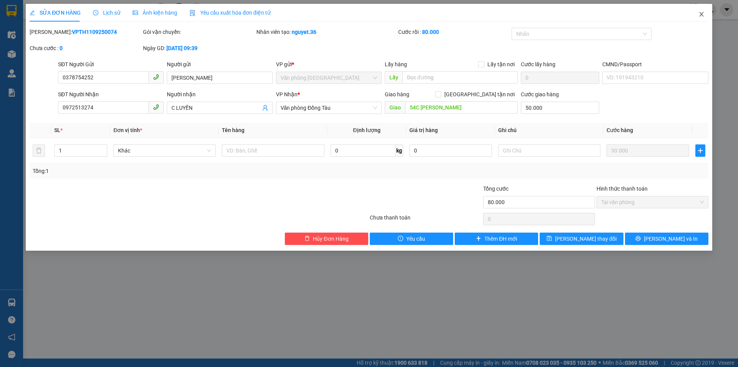
click at [701, 15] on icon "close" at bounding box center [702, 14] width 4 height 5
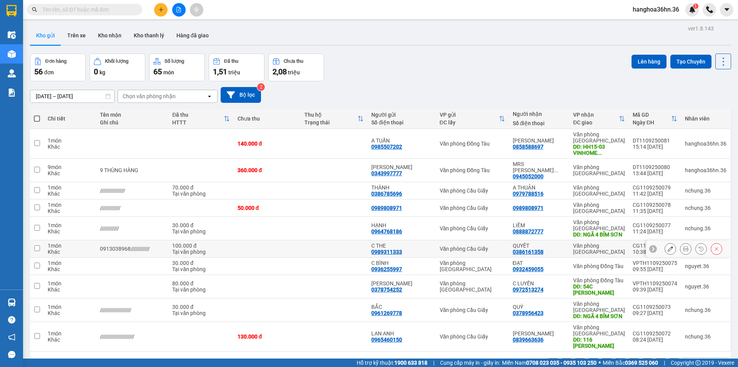
scroll to position [35, 0]
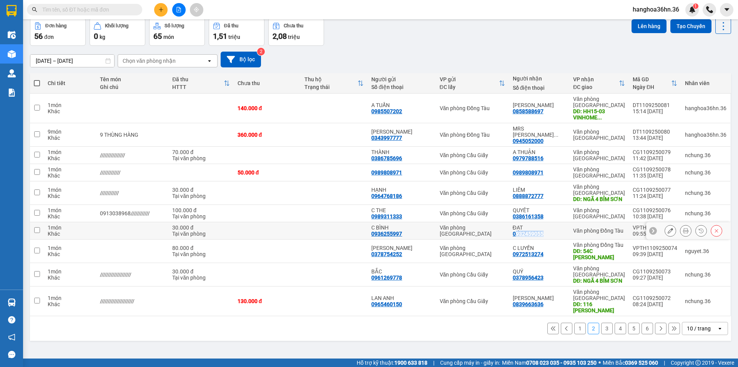
drag, startPoint x: 547, startPoint y: 233, endPoint x: 517, endPoint y: 233, distance: 30.0
click at [517, 233] on div "ĐẠT 0932459055" at bounding box center [539, 230] width 53 height 12
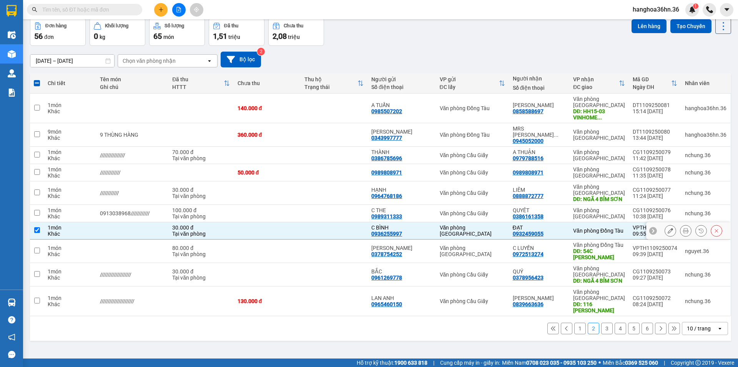
click at [562, 235] on div "ĐẠT 0932459055" at bounding box center [539, 230] width 53 height 12
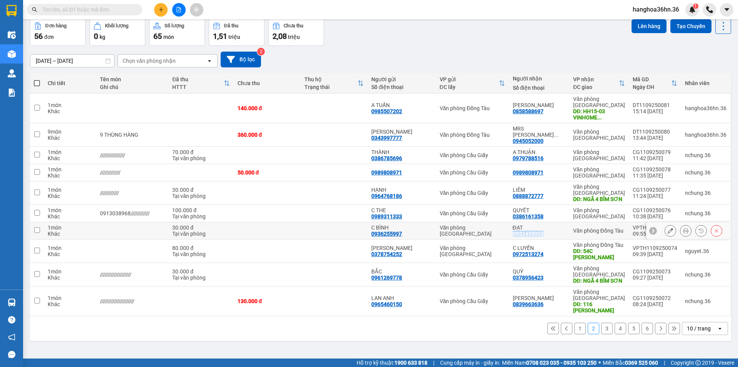
drag, startPoint x: 547, startPoint y: 232, endPoint x: 515, endPoint y: 235, distance: 32.1
click at [515, 235] on td "ĐẠT 0932459055" at bounding box center [539, 230] width 60 height 17
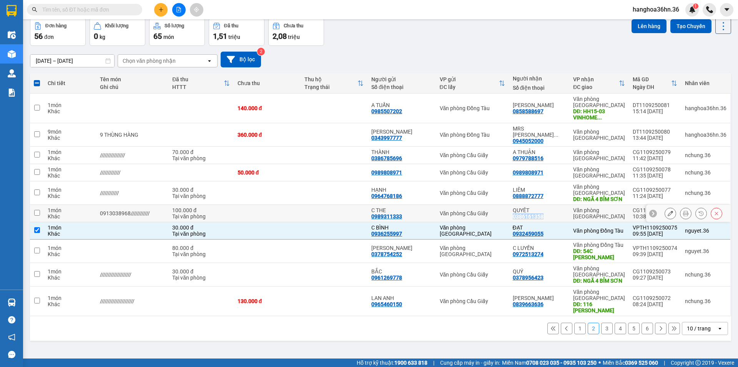
drag, startPoint x: 545, startPoint y: 215, endPoint x: 516, endPoint y: 214, distance: 29.3
click at [516, 214] on div "0386161358" at bounding box center [528, 216] width 31 height 6
click at [334, 228] on td at bounding box center [334, 230] width 67 height 17
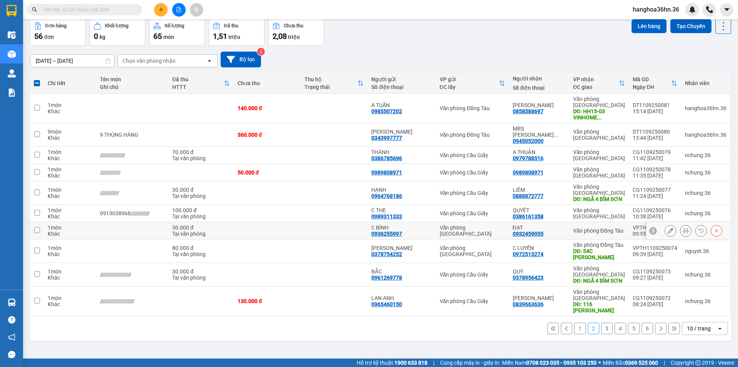
checkbox input "false"
drag, startPoint x: 546, startPoint y: 193, endPoint x: 531, endPoint y: 190, distance: 14.9
click at [518, 193] on div "LIÊM 0888872777" at bounding box center [539, 193] width 53 height 12
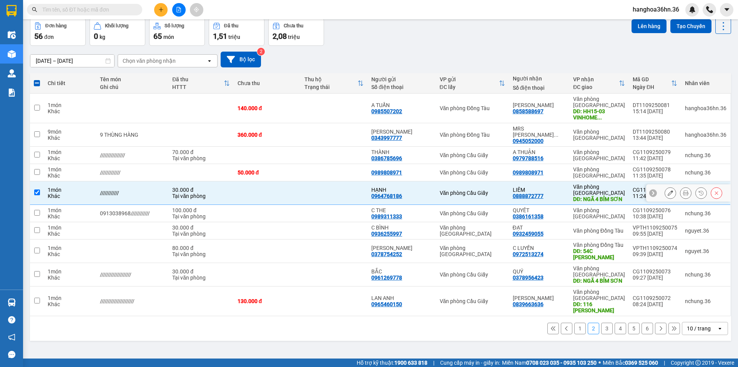
drag, startPoint x: 531, startPoint y: 190, endPoint x: 487, endPoint y: 193, distance: 44.7
click at [474, 193] on td "Văn phòng Cầu Giấy" at bounding box center [472, 192] width 73 height 23
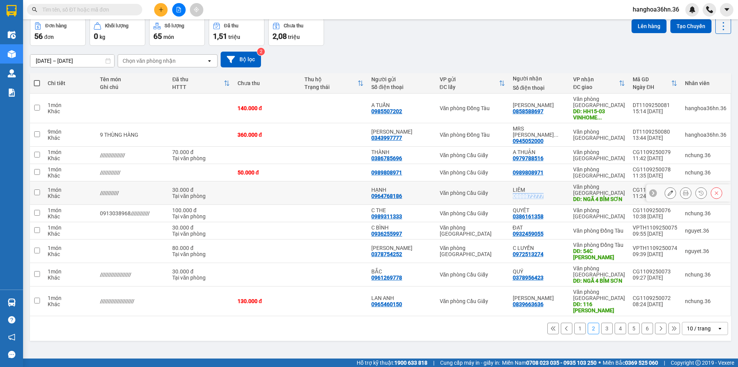
drag, startPoint x: 548, startPoint y: 191, endPoint x: 517, endPoint y: 193, distance: 30.8
click at [517, 193] on div "LIÊM 0888872777" at bounding box center [539, 193] width 53 height 12
checkbox input "true"
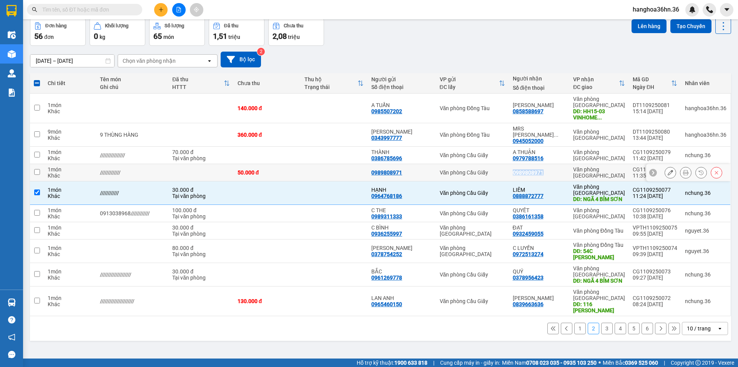
drag, startPoint x: 546, startPoint y: 166, endPoint x: 516, endPoint y: 164, distance: 30.4
click at [515, 164] on td "0989808971" at bounding box center [539, 172] width 60 height 17
checkbox input "true"
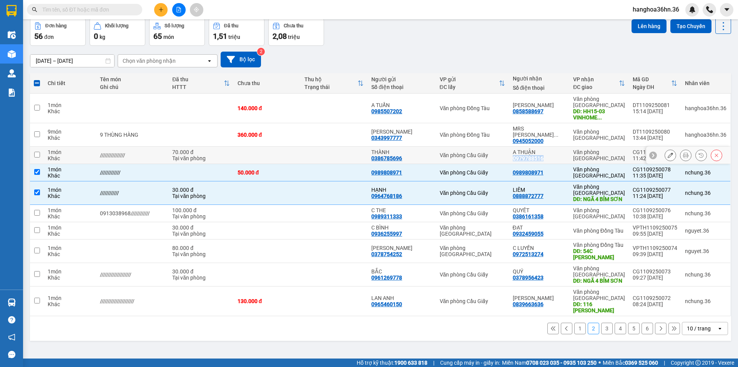
drag, startPoint x: 545, startPoint y: 152, endPoint x: 516, endPoint y: 153, distance: 28.9
click at [516, 155] on div "0979788516" at bounding box center [528, 158] width 31 height 6
drag, startPoint x: 546, startPoint y: 134, endPoint x: 516, endPoint y: 133, distance: 30.0
click at [516, 133] on div "MRS PHƯỢNG ... 0945052000" at bounding box center [539, 134] width 53 height 18
checkbox input "true"
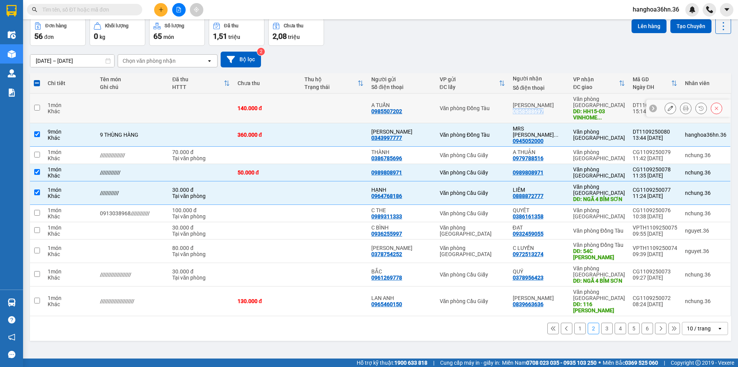
drag, startPoint x: 546, startPoint y: 109, endPoint x: 517, endPoint y: 111, distance: 29.7
click at [517, 111] on div "LÊ THỊ DƯƠNG 0858588697" at bounding box center [539, 108] width 53 height 12
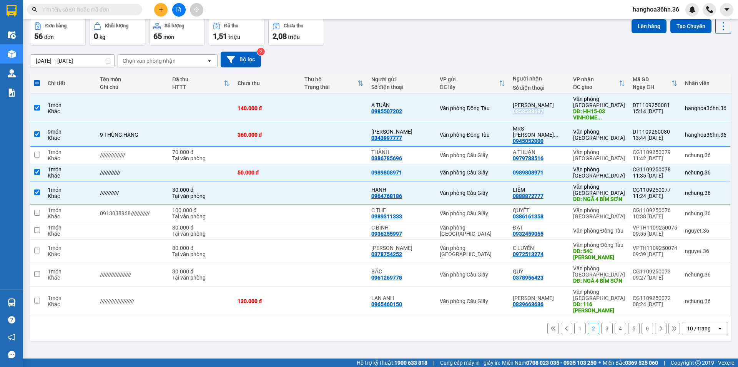
click at [575, 334] on button "1" at bounding box center [581, 328] width 12 height 12
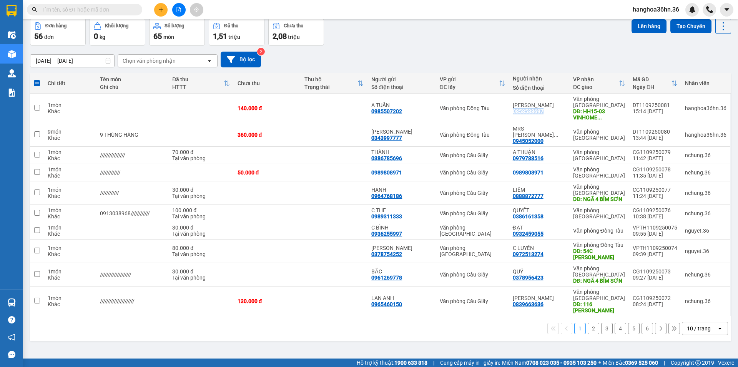
checkbox input "false"
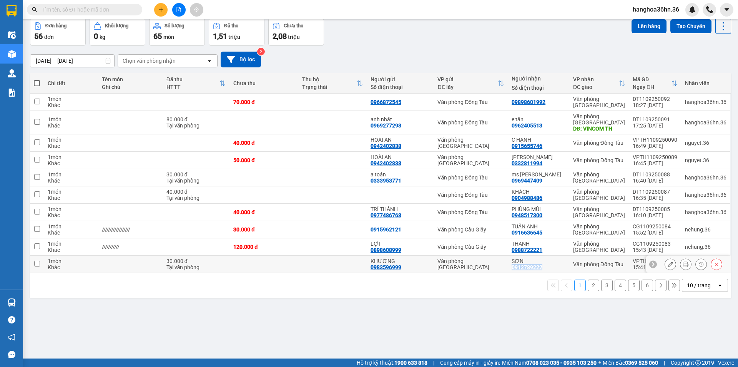
drag, startPoint x: 546, startPoint y: 266, endPoint x: 515, endPoint y: 267, distance: 30.4
click at [515, 267] on div "SƠN 0912789222" at bounding box center [539, 264] width 54 height 12
checkbox input "true"
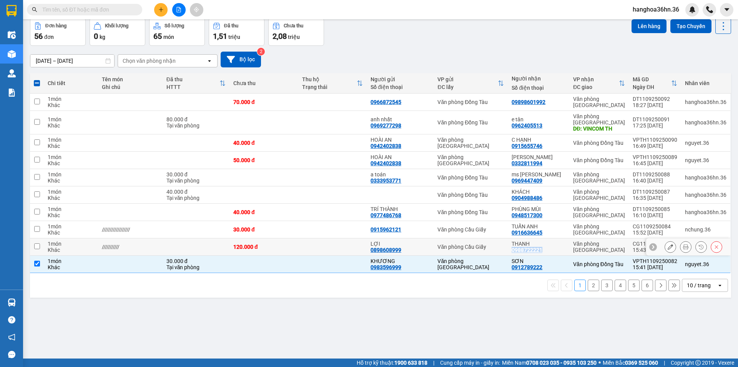
drag, startPoint x: 545, startPoint y: 249, endPoint x: 515, endPoint y: 251, distance: 30.1
click at [515, 251] on div "THANH 0988722221" at bounding box center [539, 246] width 54 height 12
checkbox input "true"
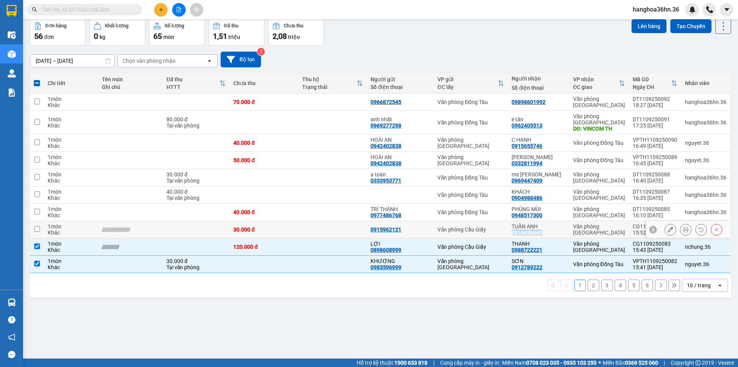
drag, startPoint x: 546, startPoint y: 232, endPoint x: 525, endPoint y: 231, distance: 21.2
click at [516, 233] on div "TUẤN ANH 0916636645" at bounding box center [539, 229] width 54 height 12
checkbox input "true"
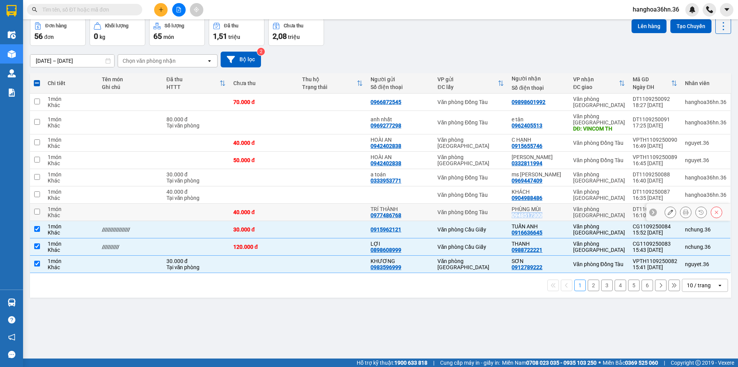
drag, startPoint x: 546, startPoint y: 214, endPoint x: 516, endPoint y: 216, distance: 30.8
click at [516, 216] on div "PHÙNG MÙI 0948517300" at bounding box center [539, 212] width 54 height 12
checkbox input "true"
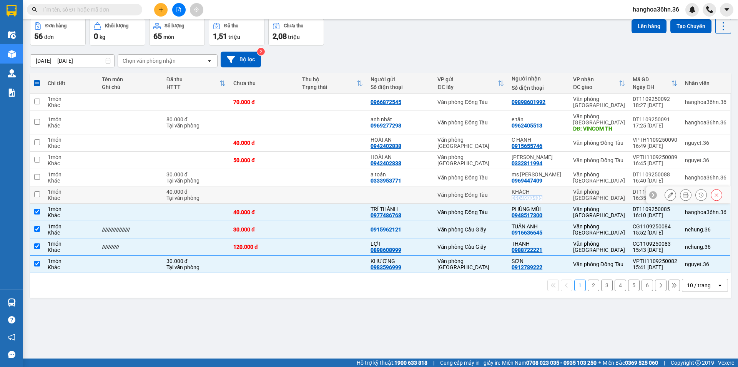
drag, startPoint x: 548, startPoint y: 198, endPoint x: 515, endPoint y: 197, distance: 33.1
click at [515, 197] on div "KHÁCH 0904988486" at bounding box center [539, 194] width 54 height 12
checkbox input "true"
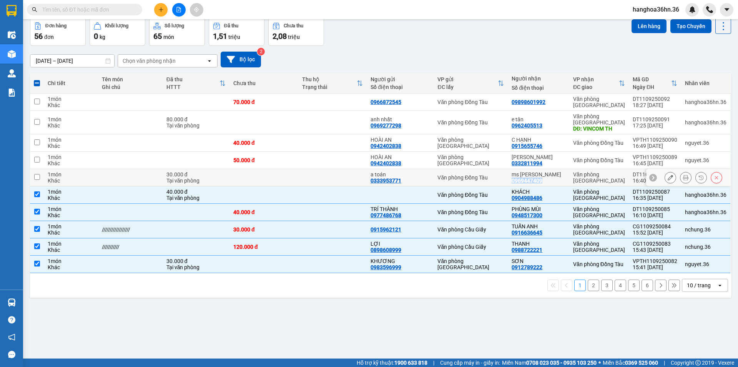
drag, startPoint x: 545, startPoint y: 180, endPoint x: 516, endPoint y: 180, distance: 29.2
click at [516, 180] on div "ms phương 0969447409" at bounding box center [539, 177] width 54 height 12
checkbox input "true"
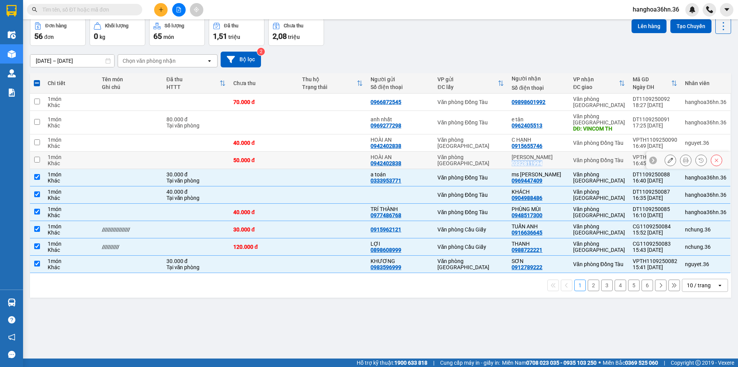
drag, startPoint x: 547, startPoint y: 163, endPoint x: 514, endPoint y: 163, distance: 33.1
click at [514, 163] on td "NGỌC ANH 0332811994" at bounding box center [539, 160] width 62 height 17
checkbox input "true"
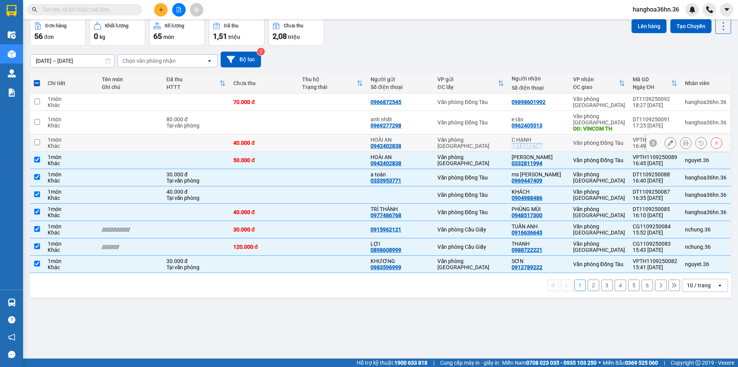
drag, startPoint x: 546, startPoint y: 147, endPoint x: 515, endPoint y: 146, distance: 31.2
click at [515, 146] on td "C HẠNH 0915655746" at bounding box center [539, 142] width 62 height 17
checkbox input "true"
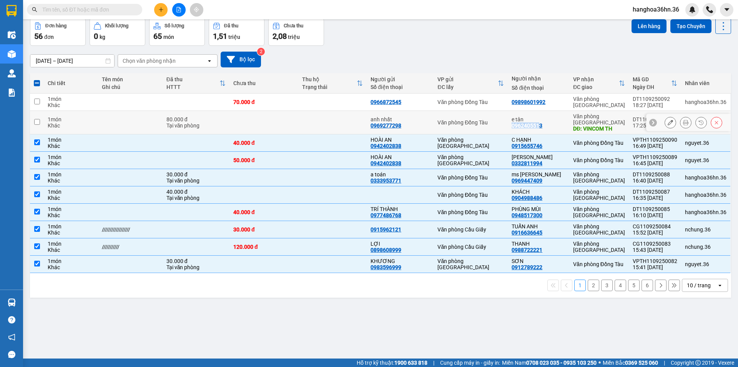
click at [521, 126] on div "0962405513" at bounding box center [527, 125] width 31 height 6
click at [553, 127] on div "e tân 0962405513" at bounding box center [539, 122] width 54 height 12
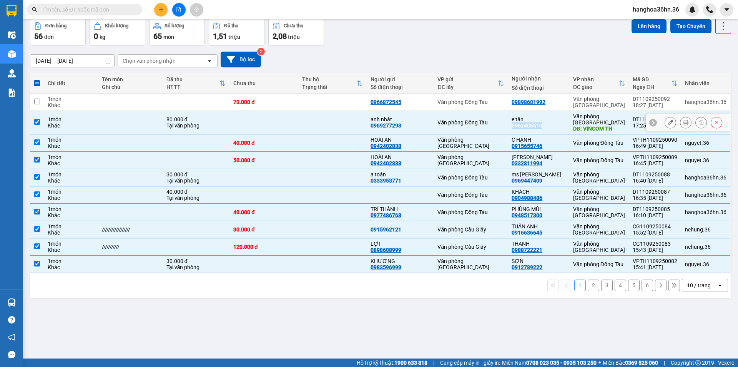
drag, startPoint x: 546, startPoint y: 124, endPoint x: 515, endPoint y: 125, distance: 31.6
click at [515, 125] on td "e tân 0962405513" at bounding box center [539, 122] width 62 height 23
checkbox input "false"
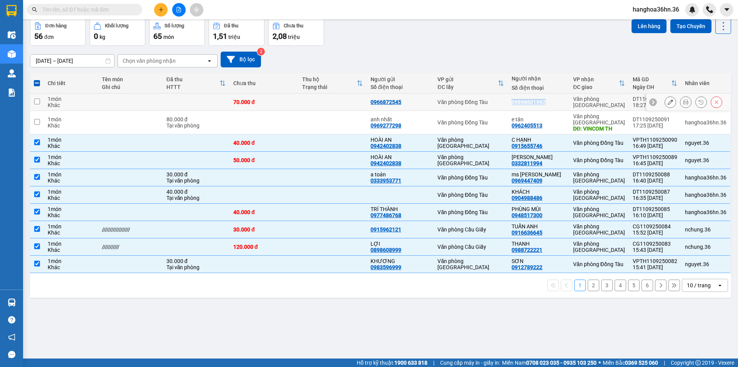
drag, startPoint x: 551, startPoint y: 101, endPoint x: 514, endPoint y: 100, distance: 37.0
click at [514, 100] on td "09898601992" at bounding box center [539, 101] width 62 height 17
checkbox input "true"
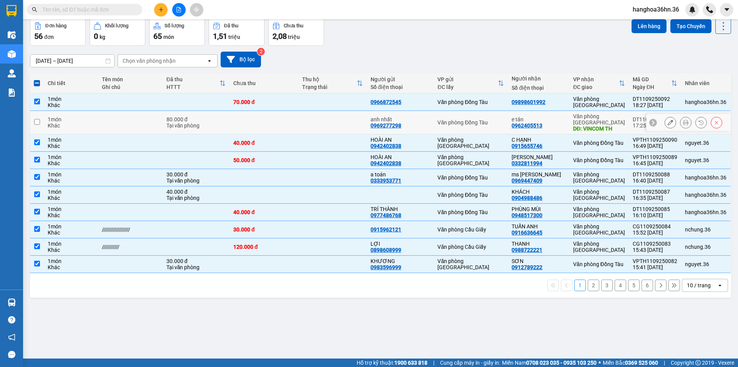
click at [322, 120] on td at bounding box center [332, 122] width 68 height 23
checkbox input "true"
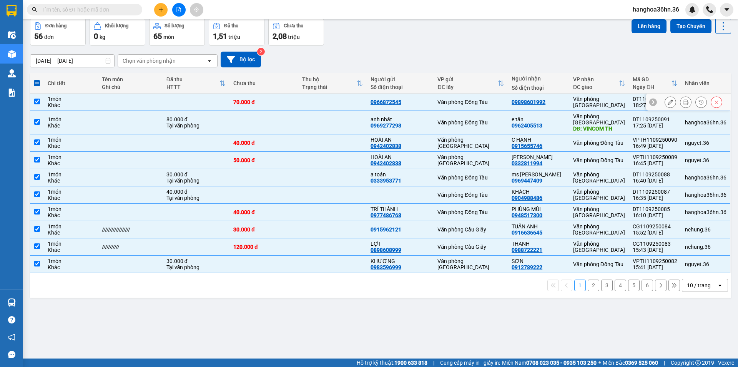
click at [325, 107] on td at bounding box center [332, 101] width 68 height 17
checkbox input "false"
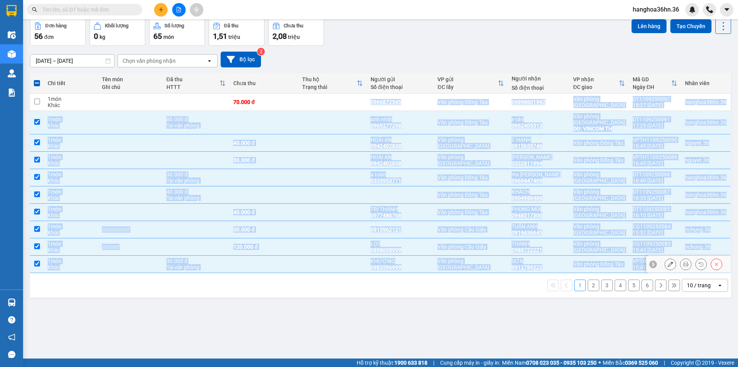
drag, startPoint x: 327, startPoint y: 105, endPoint x: 348, endPoint y: 292, distance: 188.8
click at [348, 293] on div "Chi tiết Tên món Ghi chú Đã thu HTTT Chưa thu Thu hộ Trạng thái Người gửi Số đi…" at bounding box center [380, 185] width 701 height 224
click at [333, 277] on div "1 2 3 4 5 6 10 / trang open" at bounding box center [380, 285] width 701 height 25
drag, startPoint x: 327, startPoint y: 258, endPoint x: 326, endPoint y: 251, distance: 6.7
click at [327, 257] on td at bounding box center [332, 263] width 68 height 17
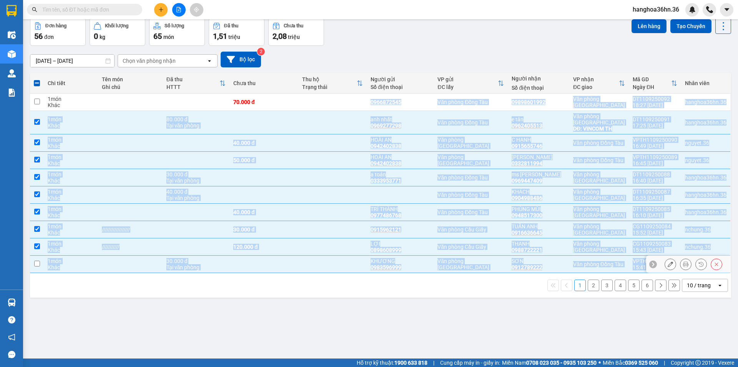
checkbox input "false"
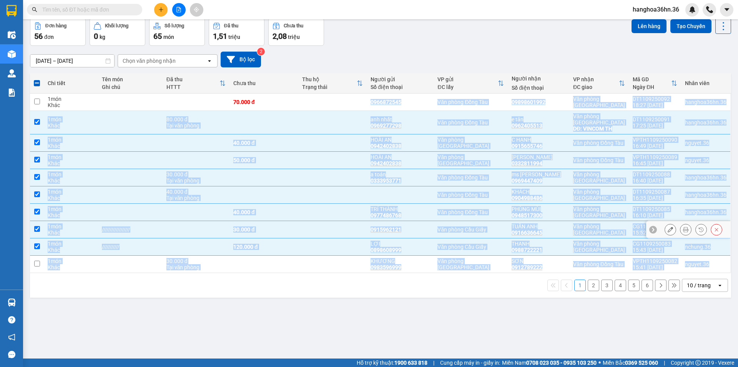
drag, startPoint x: 323, startPoint y: 226, endPoint x: 323, endPoint y: 216, distance: 9.6
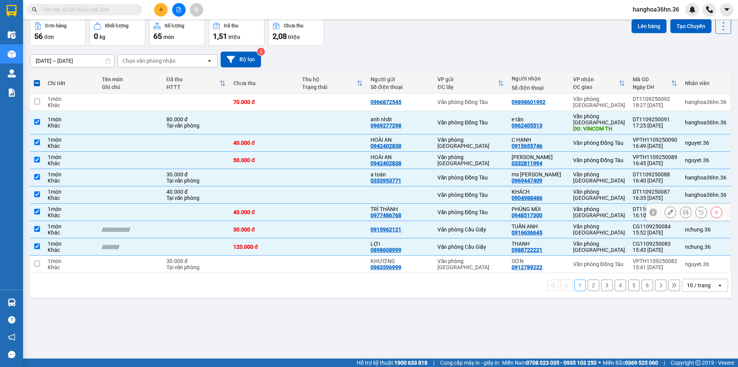
click at [323, 203] on td at bounding box center [332, 211] width 68 height 17
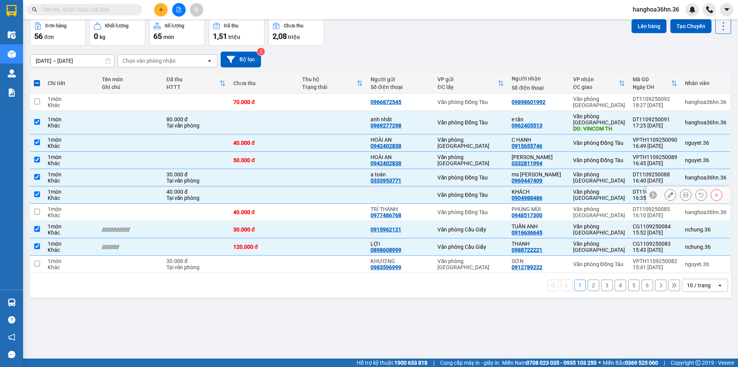
click at [327, 206] on td at bounding box center [332, 211] width 68 height 17
checkbox input "true"
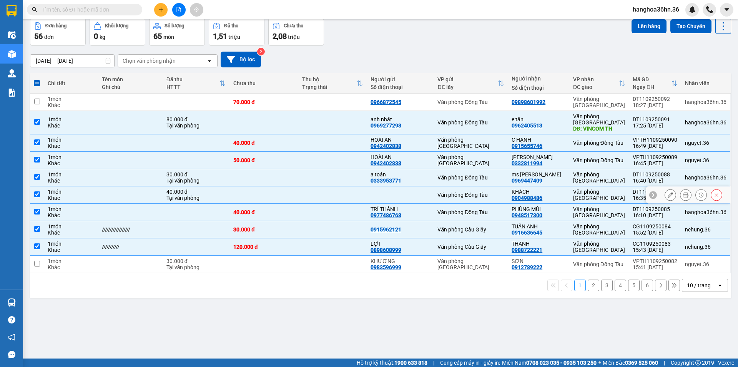
drag, startPoint x: 323, startPoint y: 188, endPoint x: 323, endPoint y: 178, distance: 10.0
click at [323, 187] on td at bounding box center [332, 194] width 68 height 17
checkbox input "false"
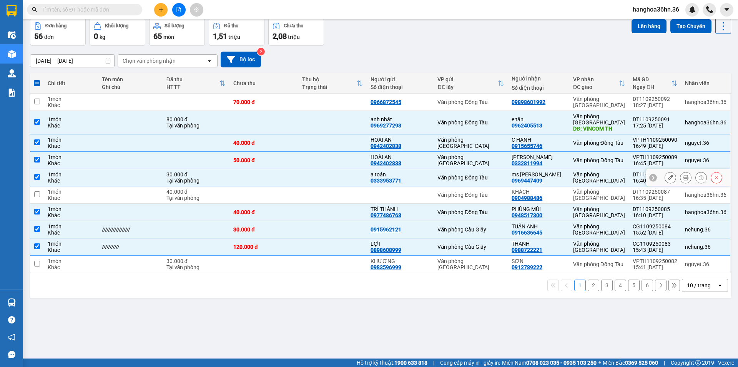
click at [323, 176] on td at bounding box center [332, 177] width 68 height 17
checkbox input "false"
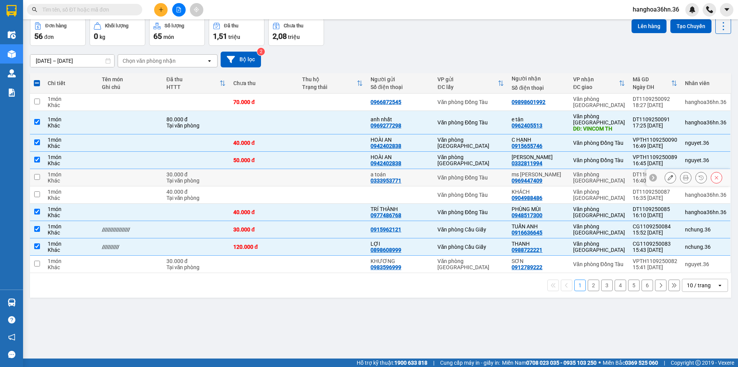
click at [321, 166] on td at bounding box center [332, 160] width 68 height 17
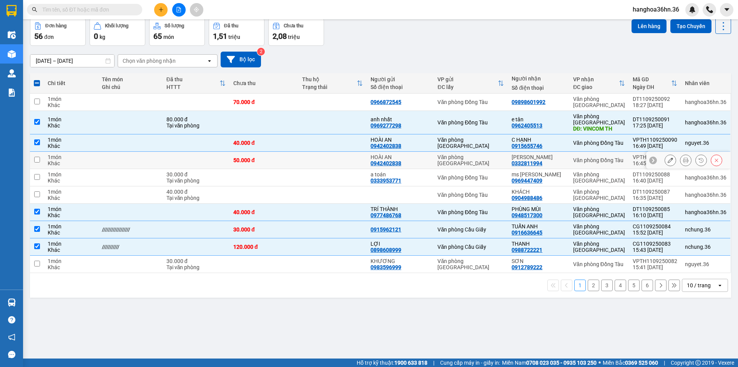
drag, startPoint x: 321, startPoint y: 158, endPoint x: 321, endPoint y: 152, distance: 5.8
click at [321, 156] on td at bounding box center [332, 160] width 68 height 17
checkbox input "true"
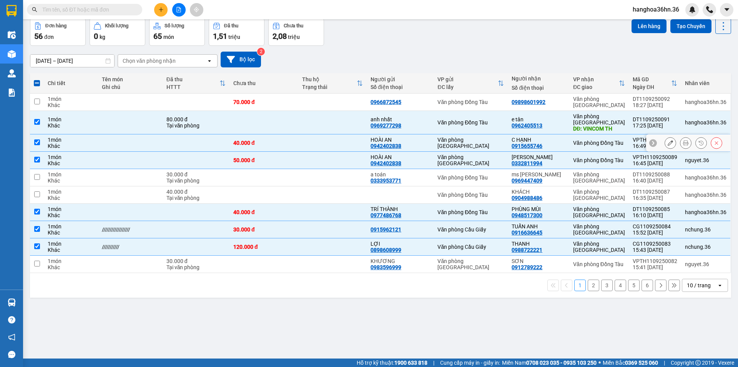
drag, startPoint x: 321, startPoint y: 139, endPoint x: 321, endPoint y: 134, distance: 5.4
click at [321, 136] on td at bounding box center [332, 142] width 68 height 17
checkbox input "false"
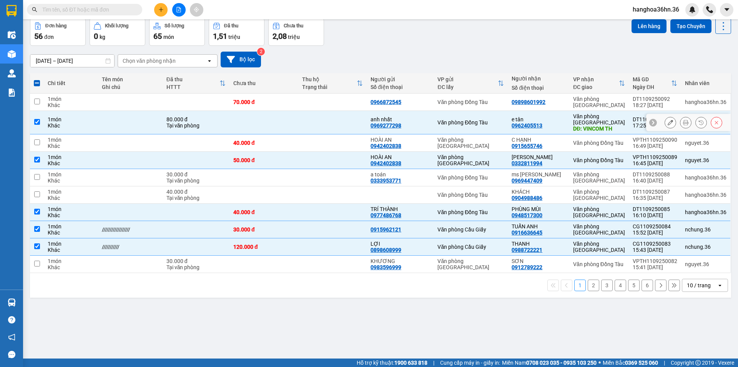
click at [321, 119] on td at bounding box center [332, 122] width 68 height 23
checkbox input "false"
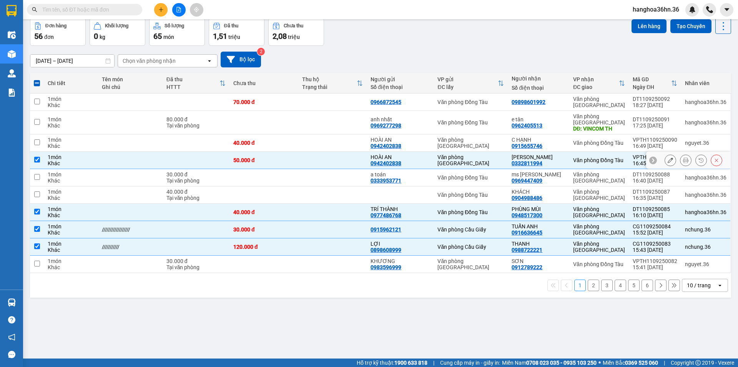
click at [325, 163] on td at bounding box center [332, 160] width 68 height 17
checkbox input "false"
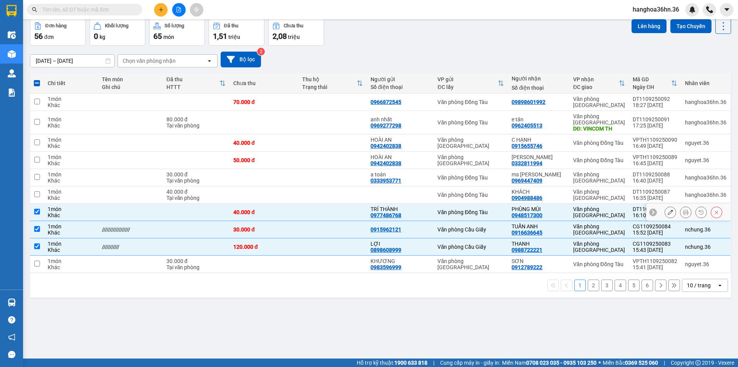
click at [325, 213] on td at bounding box center [332, 211] width 68 height 17
checkbox input "false"
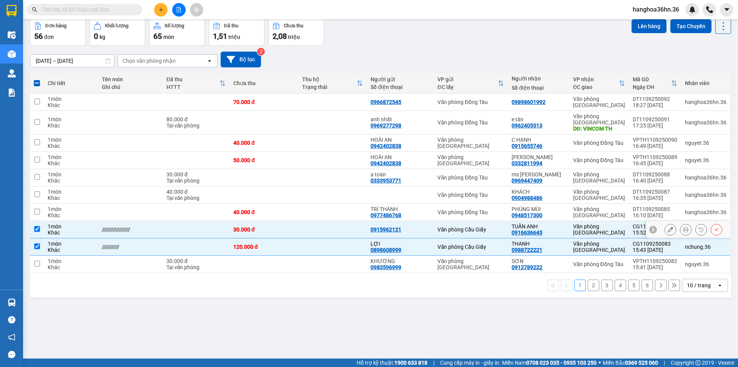
drag, startPoint x: 322, startPoint y: 229, endPoint x: 319, endPoint y: 243, distance: 14.5
click at [322, 229] on td at bounding box center [332, 229] width 68 height 17
checkbox input "false"
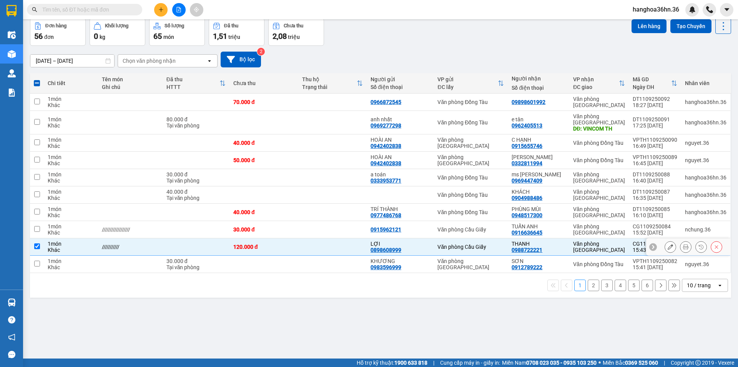
click at [319, 244] on td at bounding box center [332, 246] width 68 height 17
checkbox input "false"
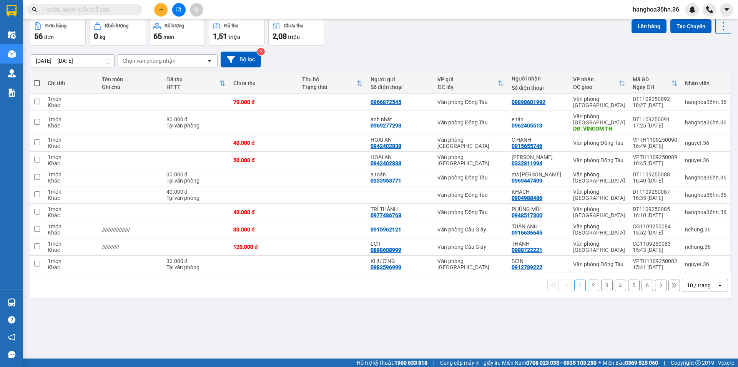
click at [644, 284] on button "6" at bounding box center [648, 285] width 12 height 12
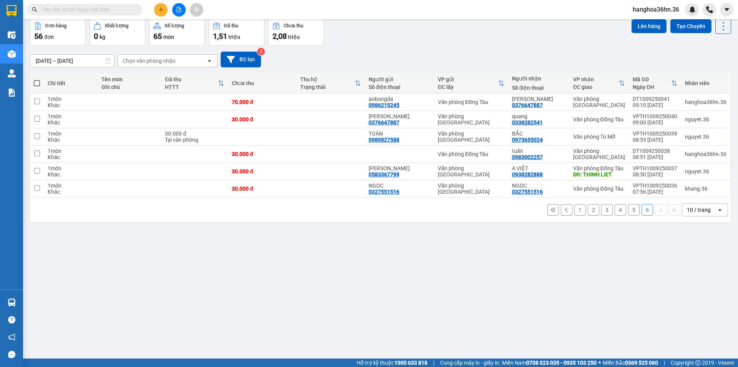
click at [628, 210] on button "5" at bounding box center [634, 210] width 12 height 12
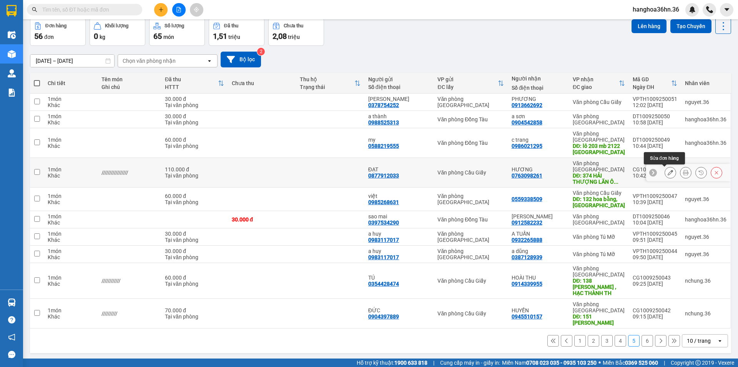
click at [668, 171] on icon at bounding box center [670, 172] width 5 height 5
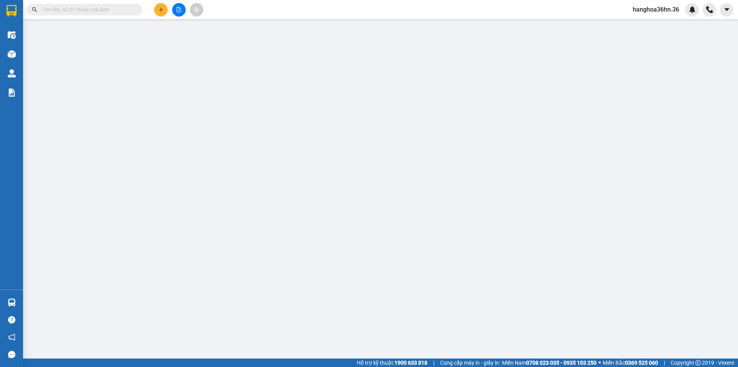
type input "0877912033"
type input "ĐẠT"
type input "0763098261"
type input "HƯƠNG"
type input "374 HẢI THƯỢNG LÃN ÔNG TH"
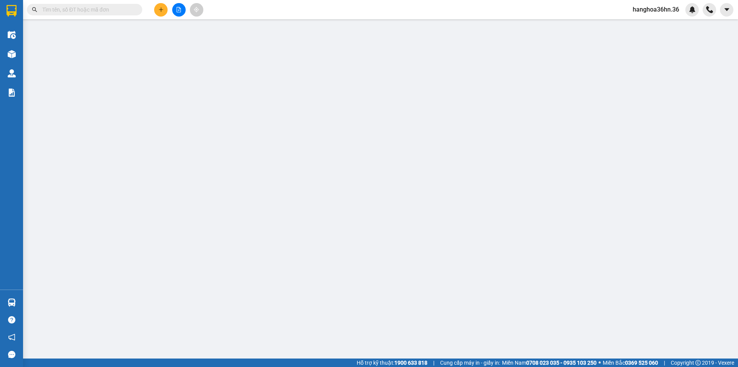
type input "80.000"
type input "110.000"
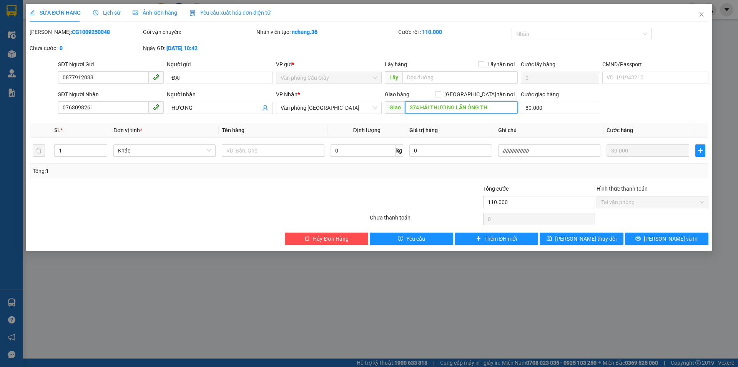
click at [433, 108] on input "374 HẢI THƯỢNG LÃN ÔNG TH" at bounding box center [461, 107] width 113 height 12
click at [495, 108] on input "374 HẢI THƯỢNG LÃN ÔNG TH" at bounding box center [461, 107] width 113 height 12
click at [703, 15] on icon "close" at bounding box center [702, 14] width 6 height 6
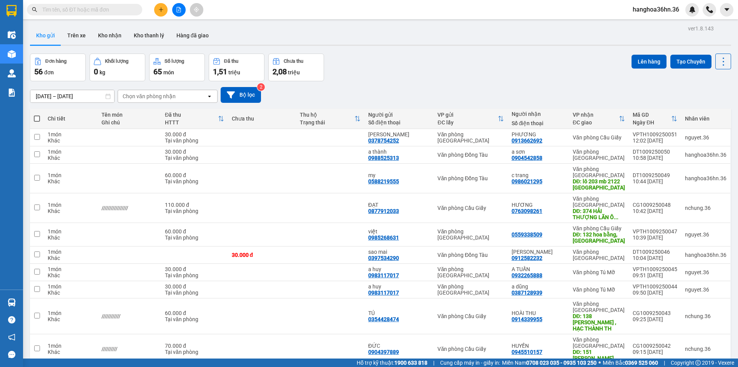
click at [164, 8] on button at bounding box center [160, 9] width 13 height 13
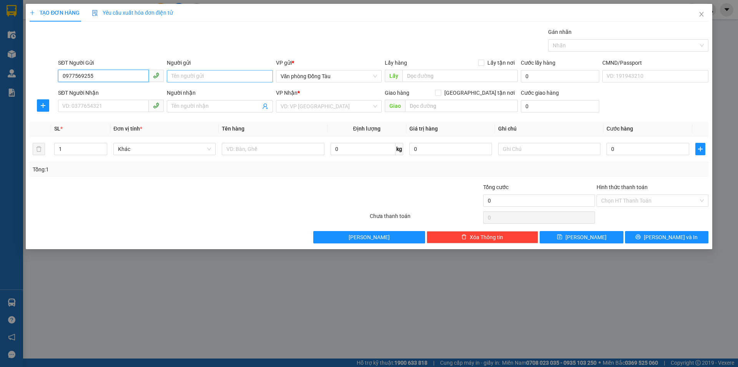
type input "0977569255"
click at [197, 75] on input "Người gửi" at bounding box center [220, 76] width 106 height 12
type input "nguyễn thị xuân"
click at [106, 108] on input "SĐT Người Nhận" at bounding box center [103, 106] width 91 height 12
click at [206, 106] on input "Người nhận" at bounding box center [216, 106] width 89 height 8
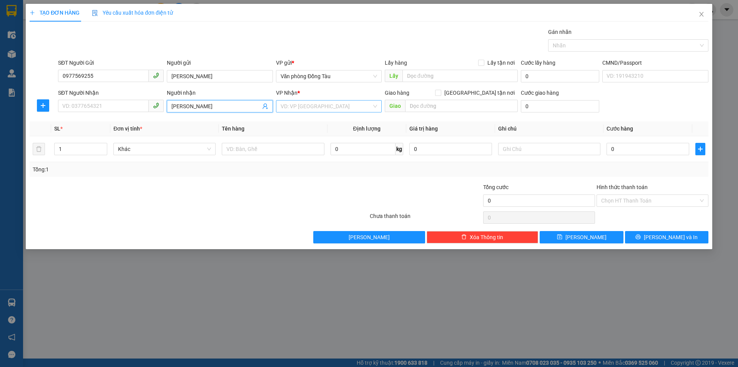
type input "ngô thị thu hà"
click at [299, 105] on input "search" at bounding box center [326, 106] width 91 height 12
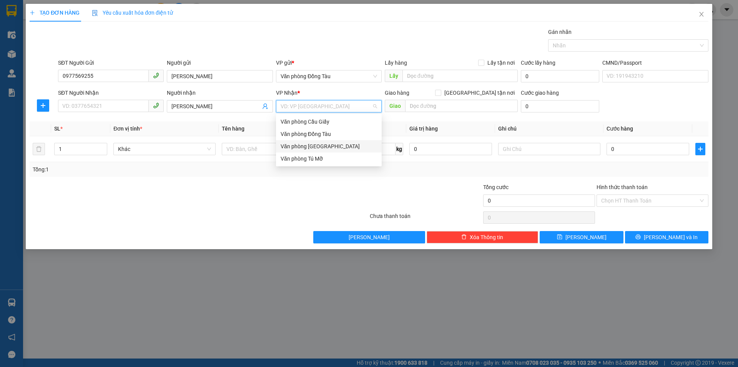
click at [326, 146] on div "Văn phòng [GEOGRAPHIC_DATA]" at bounding box center [329, 146] width 97 height 8
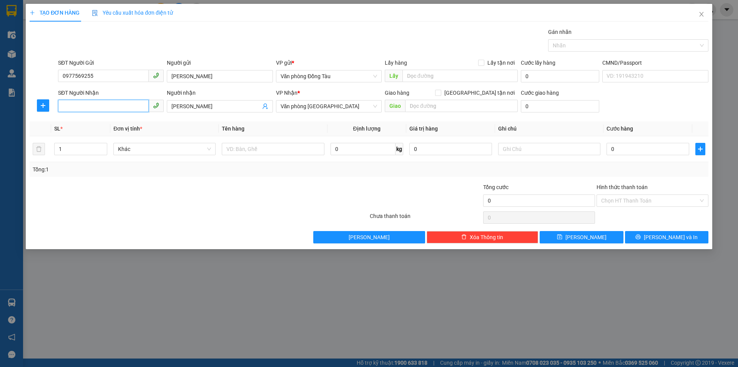
click at [106, 107] on input "SĐT Người Nhận" at bounding box center [103, 106] width 91 height 12
type input "0904041606"
click at [102, 125] on div "0904041606 - Chị Hà" at bounding box center [111, 121] width 97 height 8
type input "Chị Hà"
type input "0904041606"
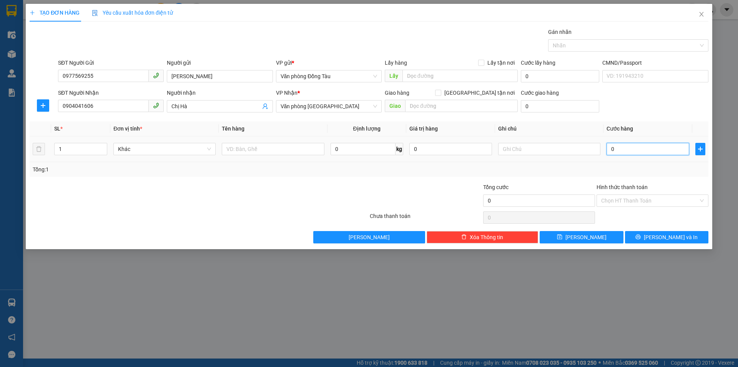
click at [635, 149] on input "0" at bounding box center [648, 149] width 83 height 12
type input "6"
type input "60"
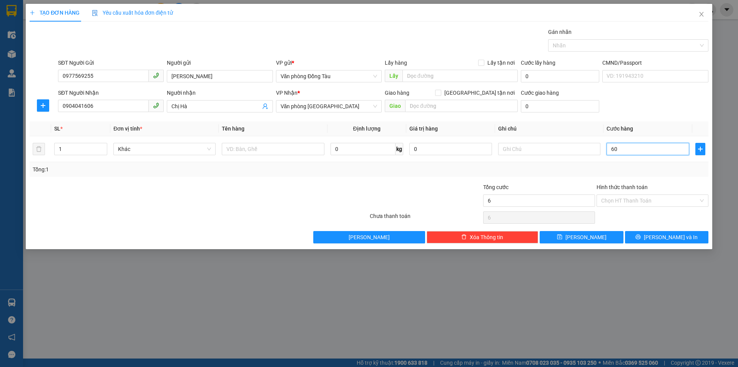
type input "60"
type input "600"
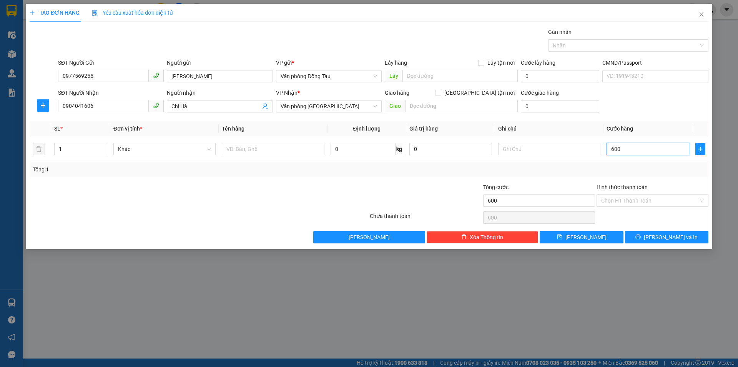
type input "6.000"
type input "60.000"
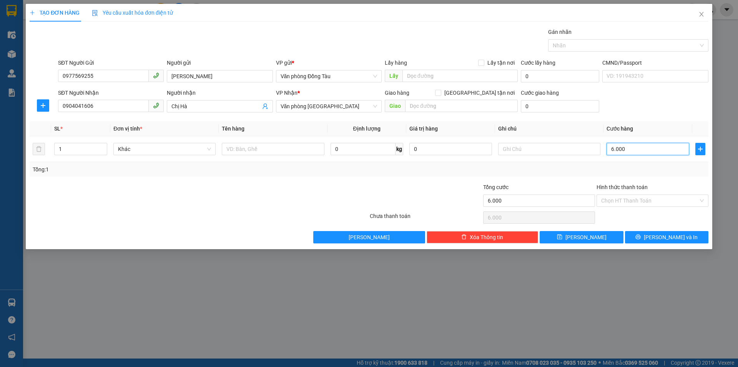
type input "60.000"
click at [662, 236] on span "Lưu và In" at bounding box center [671, 237] width 54 height 8
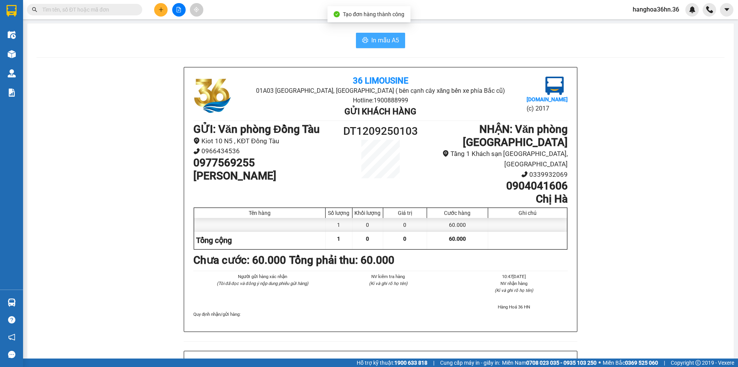
click at [377, 39] on span "In mẫu A5" at bounding box center [386, 40] width 28 height 10
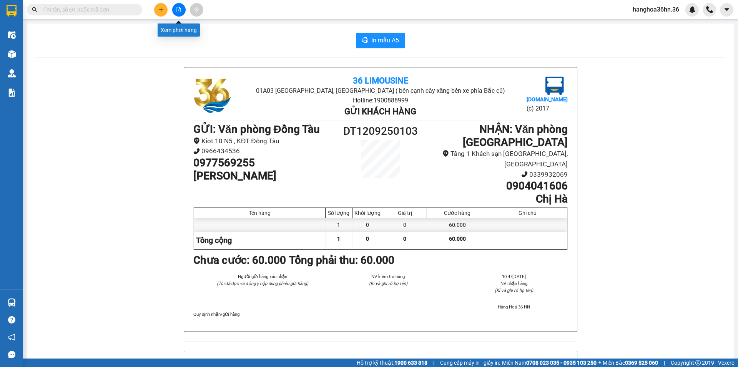
click at [163, 12] on button at bounding box center [160, 9] width 13 height 13
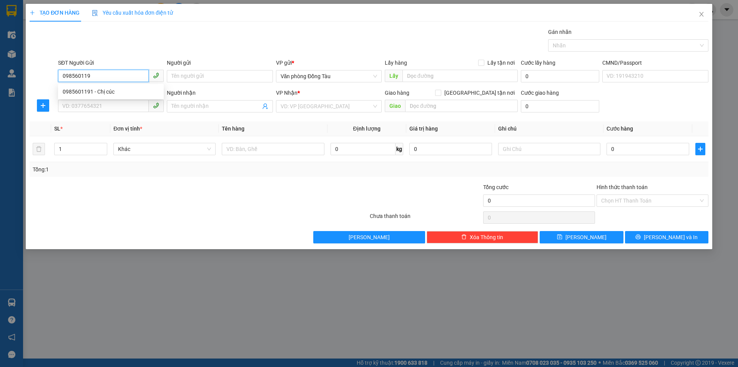
type input "0985601191"
click at [119, 92] on div "0985601191 - Chị cúc" at bounding box center [111, 91] width 97 height 8
type input "Chị cúc"
type input "0985601191"
click at [108, 103] on input "SĐT Người Nhận" at bounding box center [103, 106] width 91 height 12
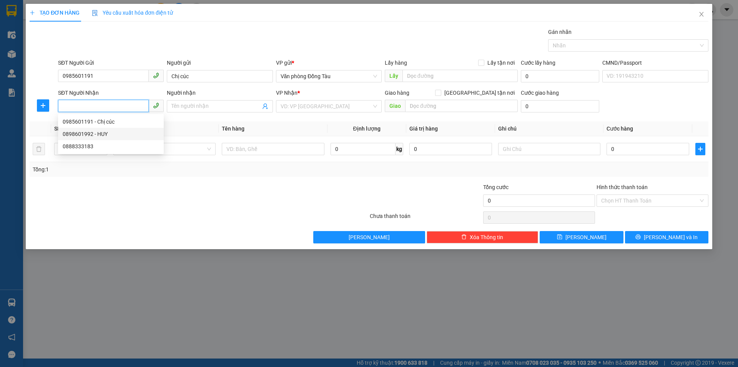
click at [117, 131] on div "0898601992 - HUY" at bounding box center [111, 134] width 97 height 8
type input "0898601992"
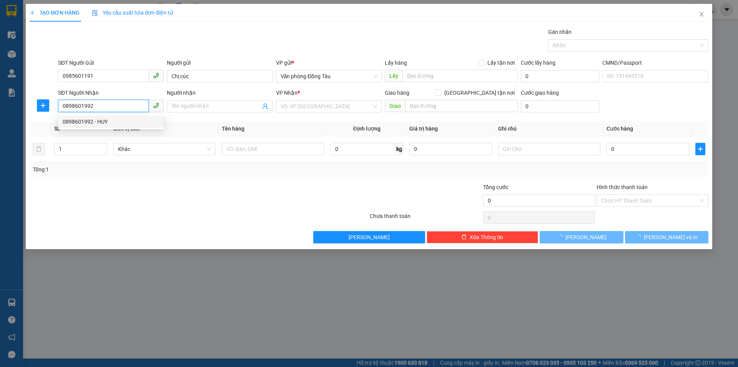
type input "HUY"
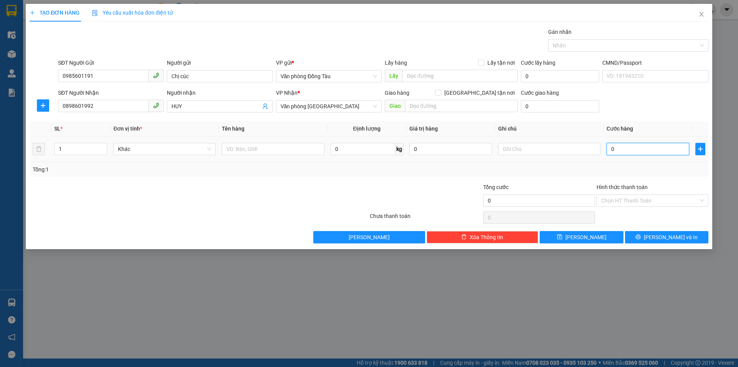
click at [619, 149] on input "0" at bounding box center [648, 149] width 83 height 12
type input "4"
type input "40"
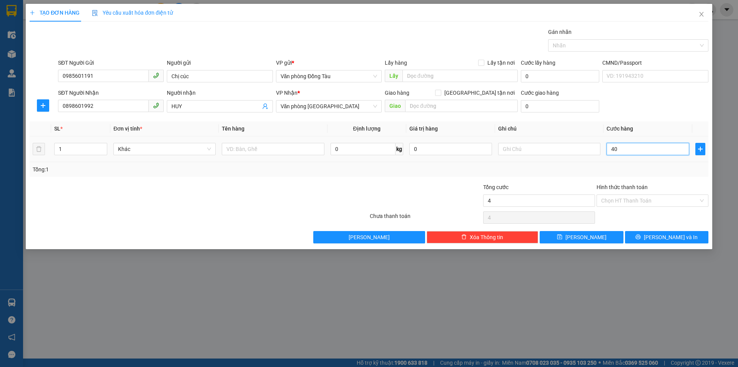
type input "40"
type input "400"
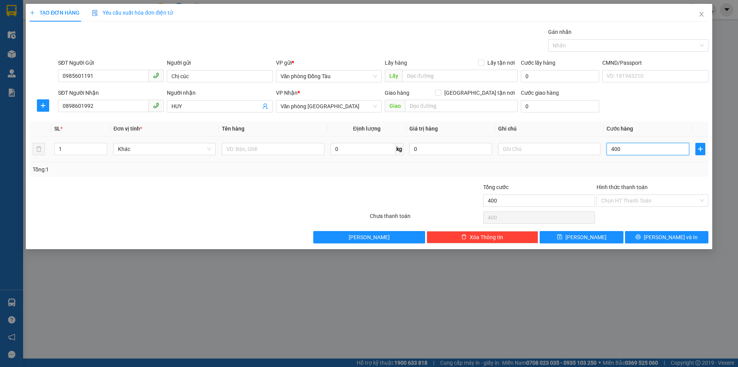
type input "4.000"
type input "40.000"
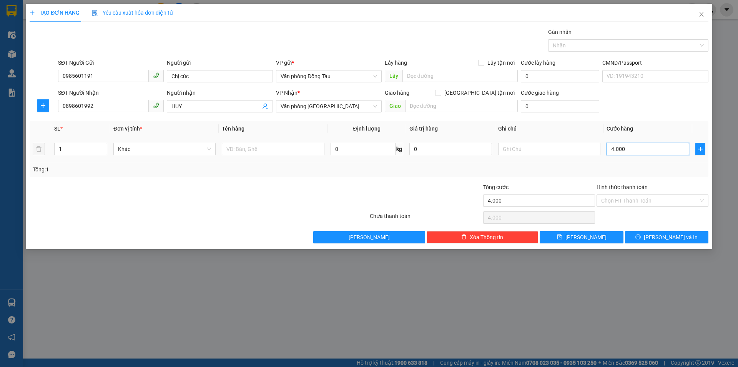
type input "40.000"
click at [667, 236] on span "Lưu và In" at bounding box center [671, 237] width 54 height 8
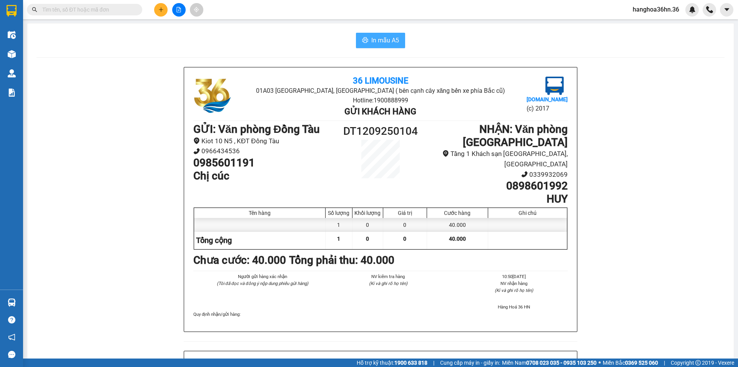
click at [387, 42] on span "In mẫu A5" at bounding box center [386, 40] width 28 height 10
click at [161, 9] on icon "plus" at bounding box center [160, 9] width 5 height 5
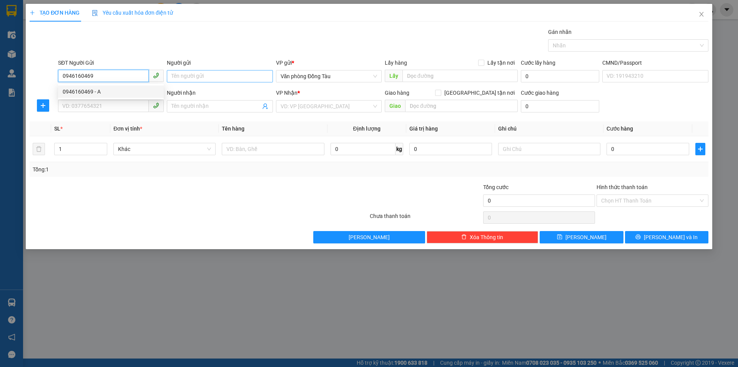
type input "0946160469"
click at [218, 78] on input "Người gửi" at bounding box center [220, 76] width 106 height 12
type input "c"
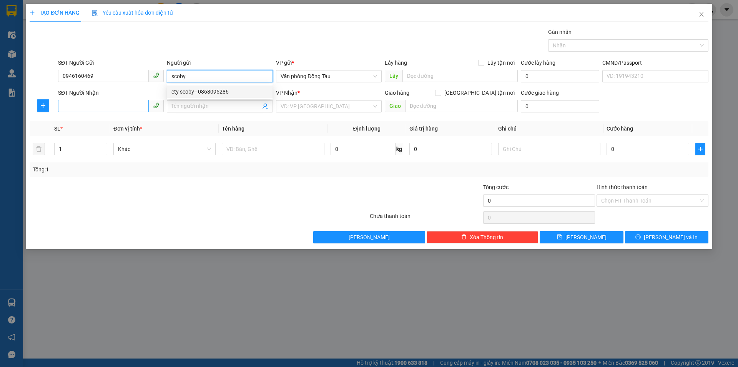
type input "scoby"
click at [109, 107] on input "SĐT Người Nhận" at bounding box center [103, 106] width 91 height 12
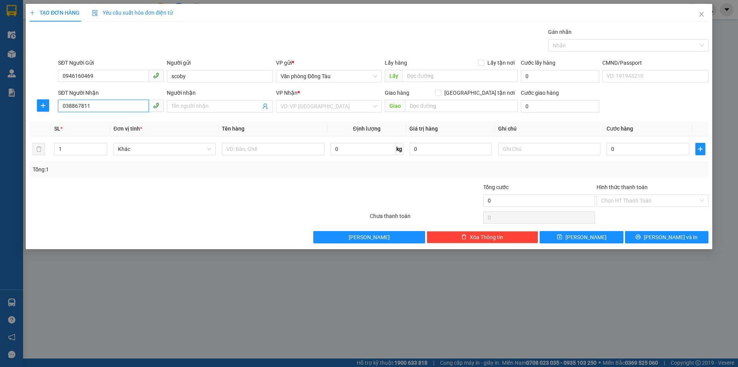
type input "0388678115"
click at [108, 119] on div "0388678115 - anh mạnh" at bounding box center [111, 121] width 97 height 8
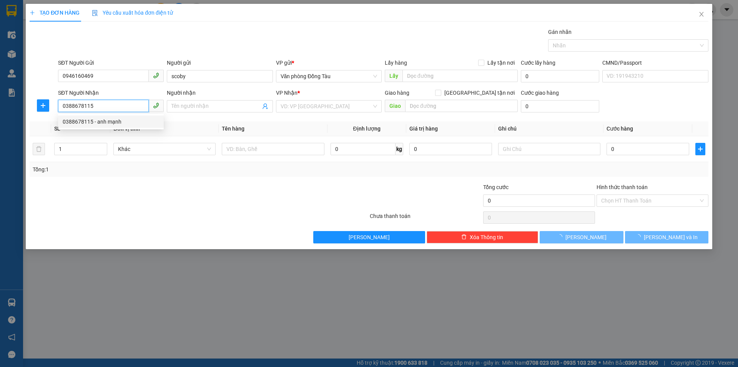
type input "anh mạnh"
type input "vp"
type input "40.000"
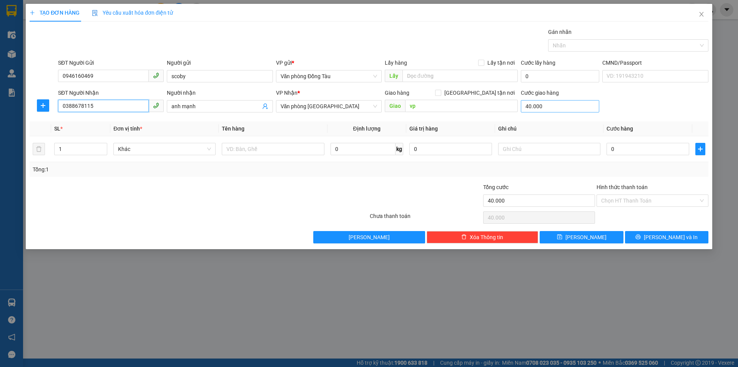
type input "0388678115"
click at [545, 108] on input "40.000" at bounding box center [560, 106] width 78 height 12
type input "0"
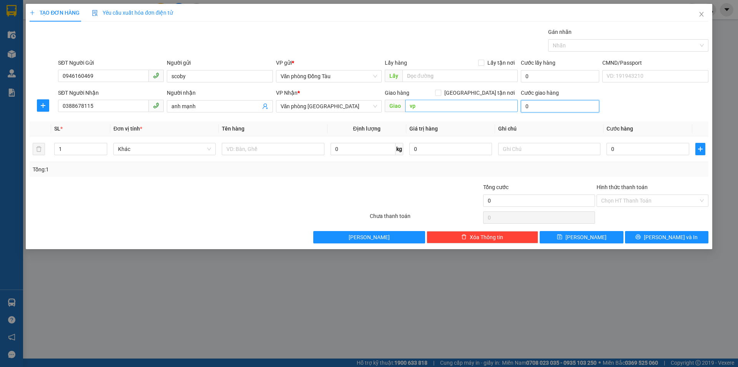
type input "0"
click at [465, 108] on input "vp" at bounding box center [461, 106] width 113 height 12
click at [616, 150] on input "0" at bounding box center [648, 149] width 83 height 12
type input "4"
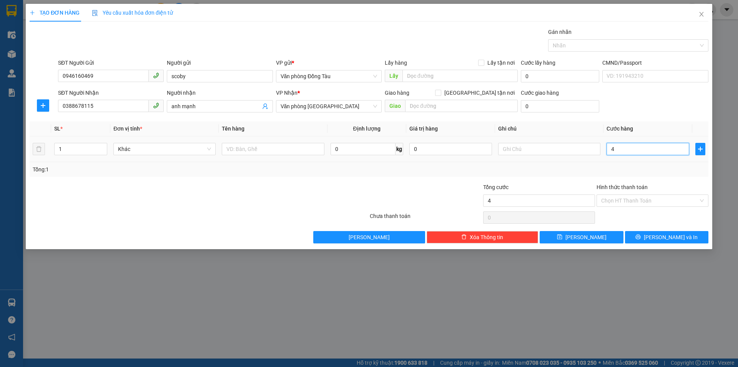
type input "4"
type input "40"
type input "400"
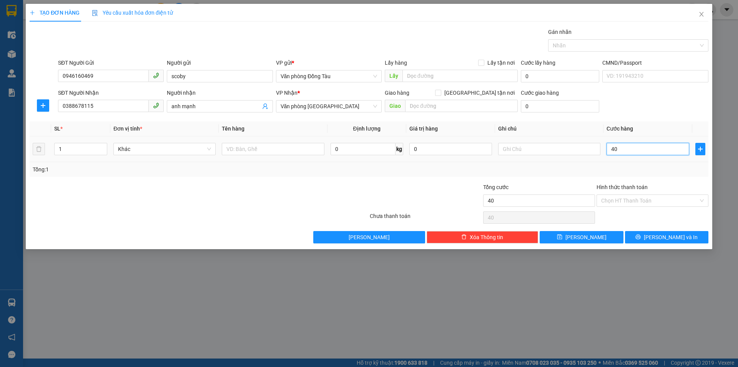
type input "400"
type input "4.000"
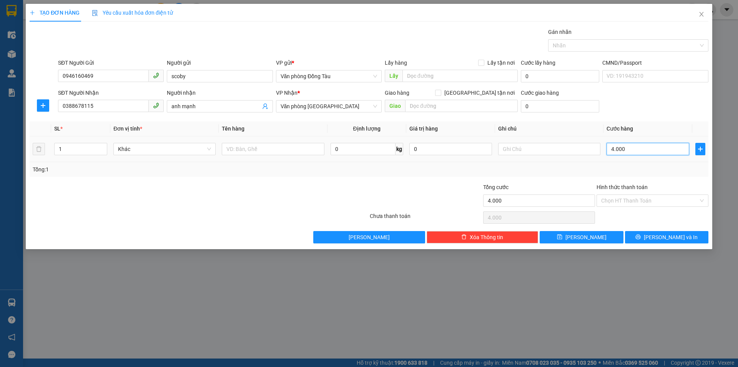
type input "40.000"
click at [660, 238] on span "Lưu và In" at bounding box center [671, 237] width 54 height 8
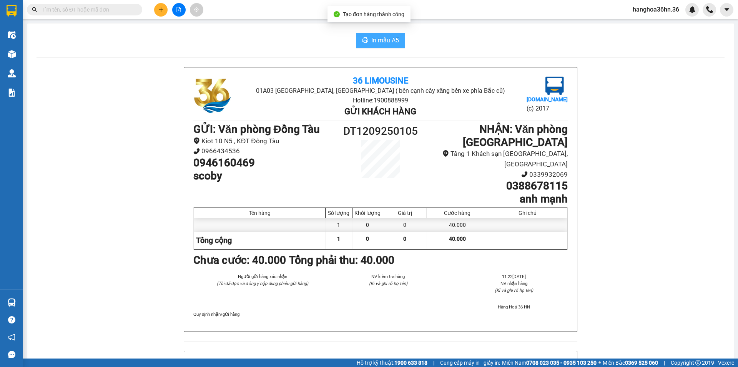
click at [374, 42] on span "In mẫu A5" at bounding box center [386, 40] width 28 height 10
click at [163, 9] on icon "plus" at bounding box center [160, 9] width 5 height 5
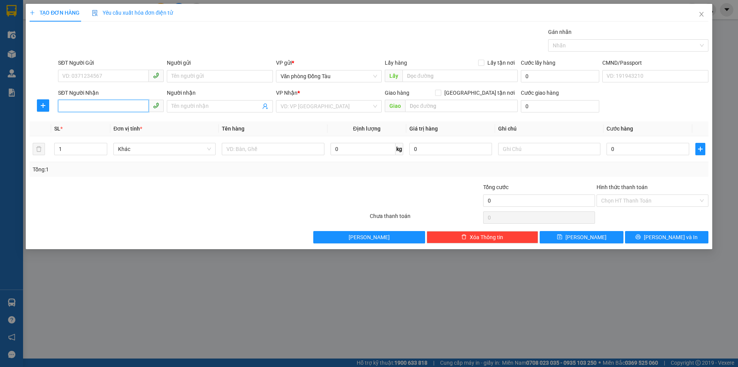
click at [100, 108] on input "SĐT Người Nhận" at bounding box center [103, 106] width 91 height 12
click at [115, 137] on div "0338101091 - ms nguyệt" at bounding box center [111, 134] width 97 height 8
type input "0338101091"
type input "ms nguyệt"
click at [93, 72] on input "SĐT Người Gửi" at bounding box center [103, 76] width 91 height 12
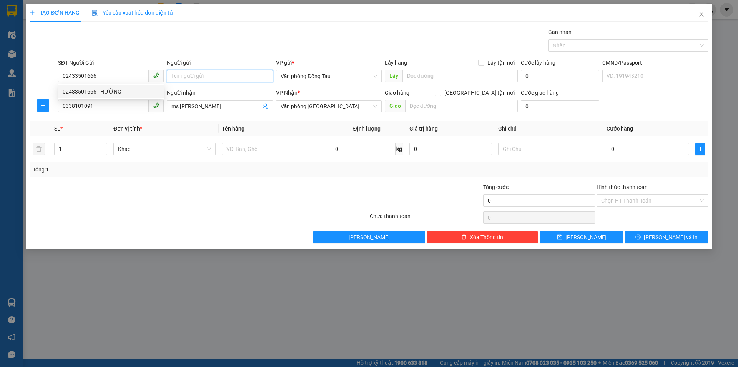
click at [207, 78] on input "Người gửi" at bounding box center [220, 76] width 106 height 12
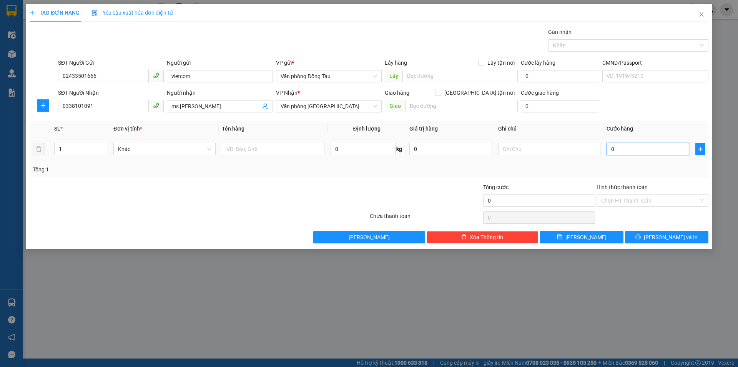
click at [613, 149] on input "0" at bounding box center [648, 149] width 83 height 12
click at [658, 237] on button "Lưu và In" at bounding box center [666, 237] width 83 height 12
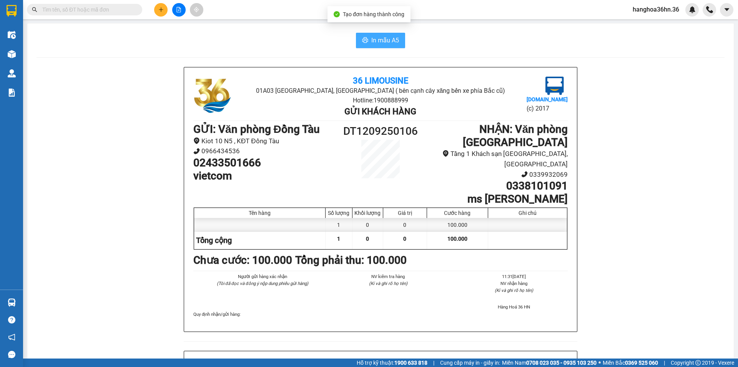
click at [373, 38] on span "In mẫu A5" at bounding box center [386, 40] width 28 height 10
click at [158, 9] on icon "plus" at bounding box center [160, 9] width 5 height 5
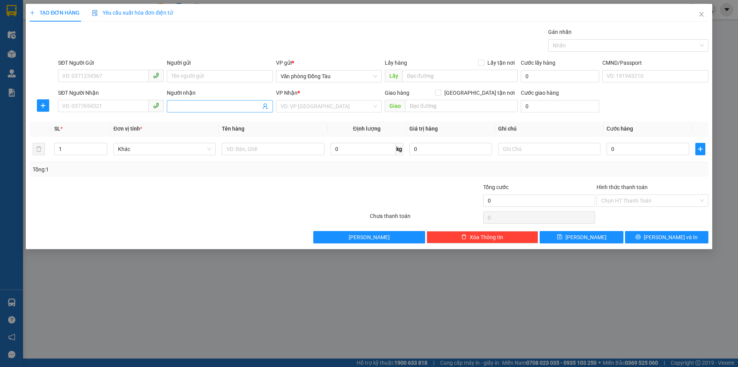
click at [221, 110] on input "Người nhận" at bounding box center [216, 106] width 89 height 8
click at [107, 106] on input "SĐT Người Nhận" at bounding box center [103, 106] width 91 height 12
click at [621, 151] on input "0" at bounding box center [648, 149] width 83 height 12
click at [423, 77] on input "text" at bounding box center [460, 76] width 115 height 12
click at [532, 74] on input "0" at bounding box center [560, 76] width 78 height 12
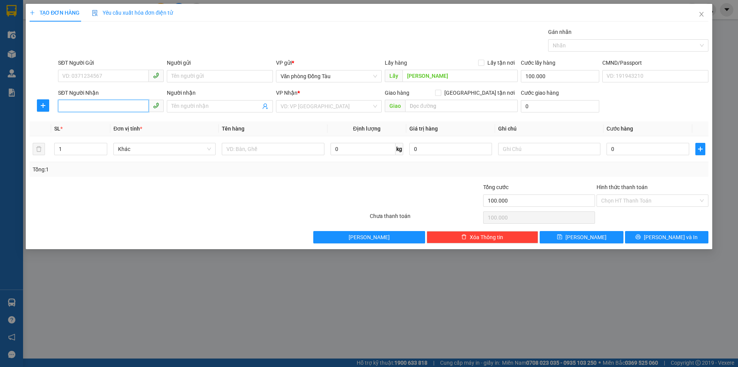
click at [97, 105] on input "SĐT Người Nhận" at bounding box center [103, 106] width 91 height 12
click at [217, 105] on input "Người nhận" at bounding box center [216, 106] width 89 height 8
click at [172, 105] on input "linh phòng cảnh sát giao thông" at bounding box center [216, 106] width 89 height 8
click at [337, 106] on input "search" at bounding box center [326, 106] width 91 height 12
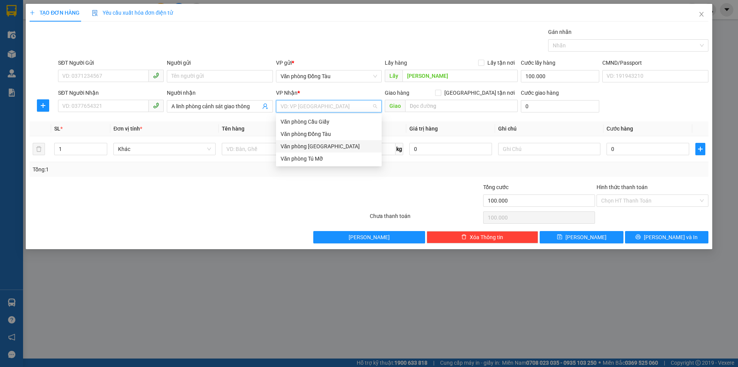
click at [334, 143] on div "Văn phòng [GEOGRAPHIC_DATA]" at bounding box center [329, 146] width 97 height 8
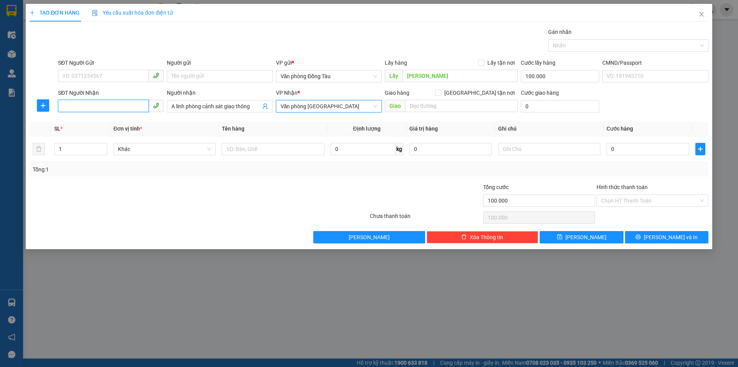
click at [117, 106] on input "SĐT Người Nhận" at bounding box center [103, 106] width 91 height 12
click at [114, 121] on div "0912959565 - A Linh phòng csgt" at bounding box center [111, 121] width 97 height 8
click at [663, 237] on span "Lưu và In" at bounding box center [671, 237] width 54 height 8
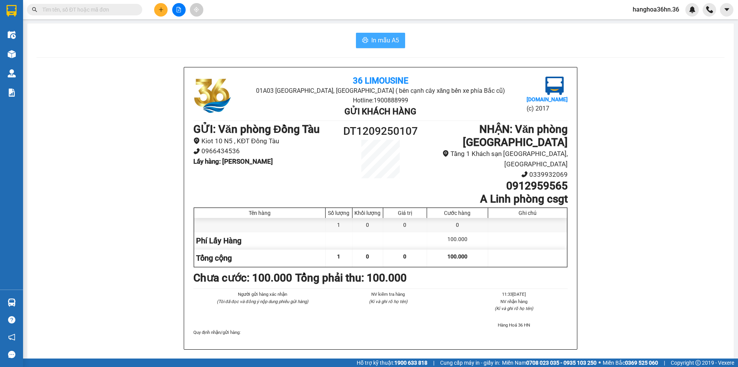
click at [375, 43] on span "In mẫu A5" at bounding box center [386, 40] width 28 height 10
click at [362, 38] on icon "printer" at bounding box center [365, 40] width 6 height 6
